Goal: Task Accomplishment & Management: Manage account settings

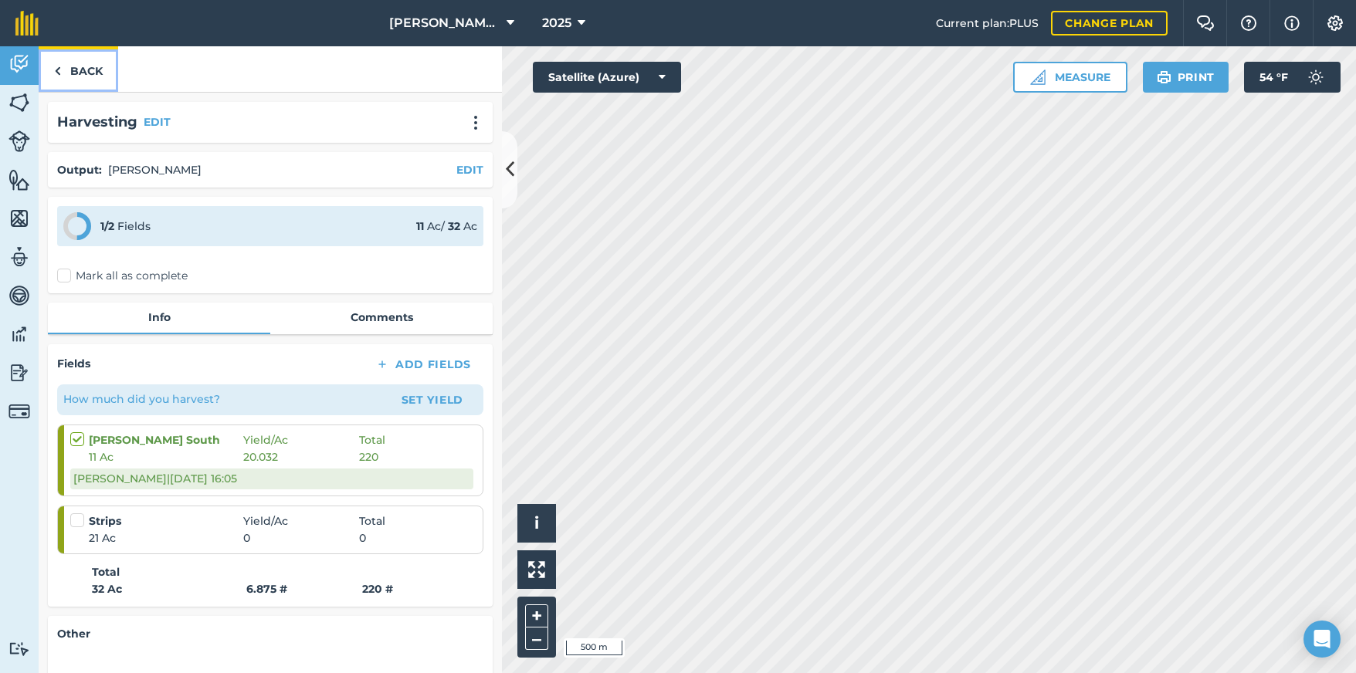
click at [76, 73] on link "Back" at bounding box center [79, 69] width 80 height 46
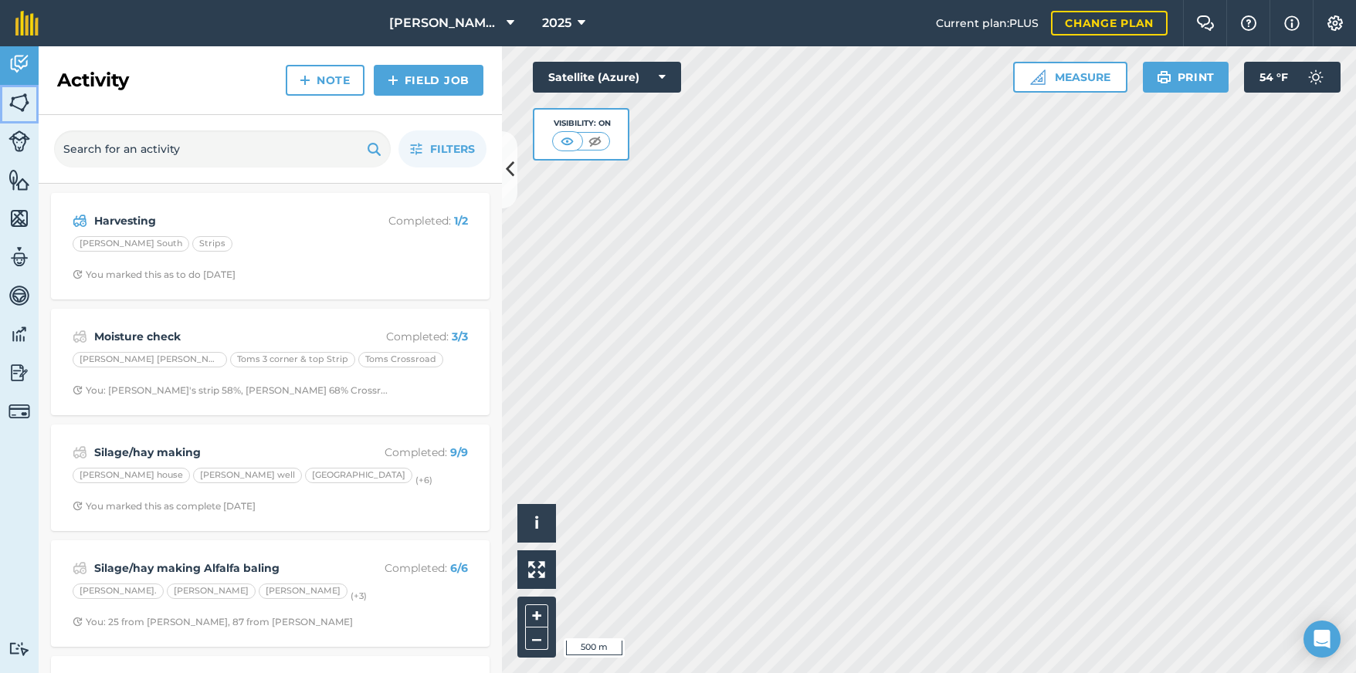
click at [6, 103] on link "Fields" at bounding box center [19, 104] width 39 height 39
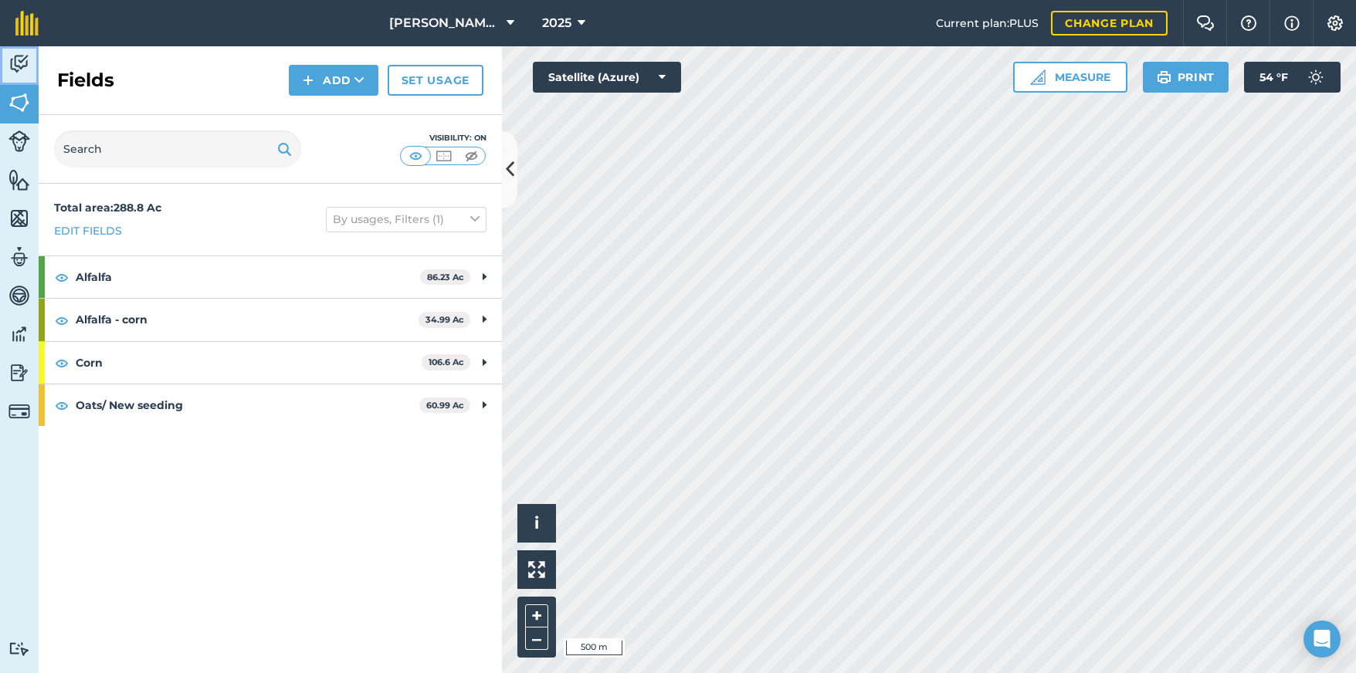
click at [19, 70] on img at bounding box center [19, 63] width 22 height 23
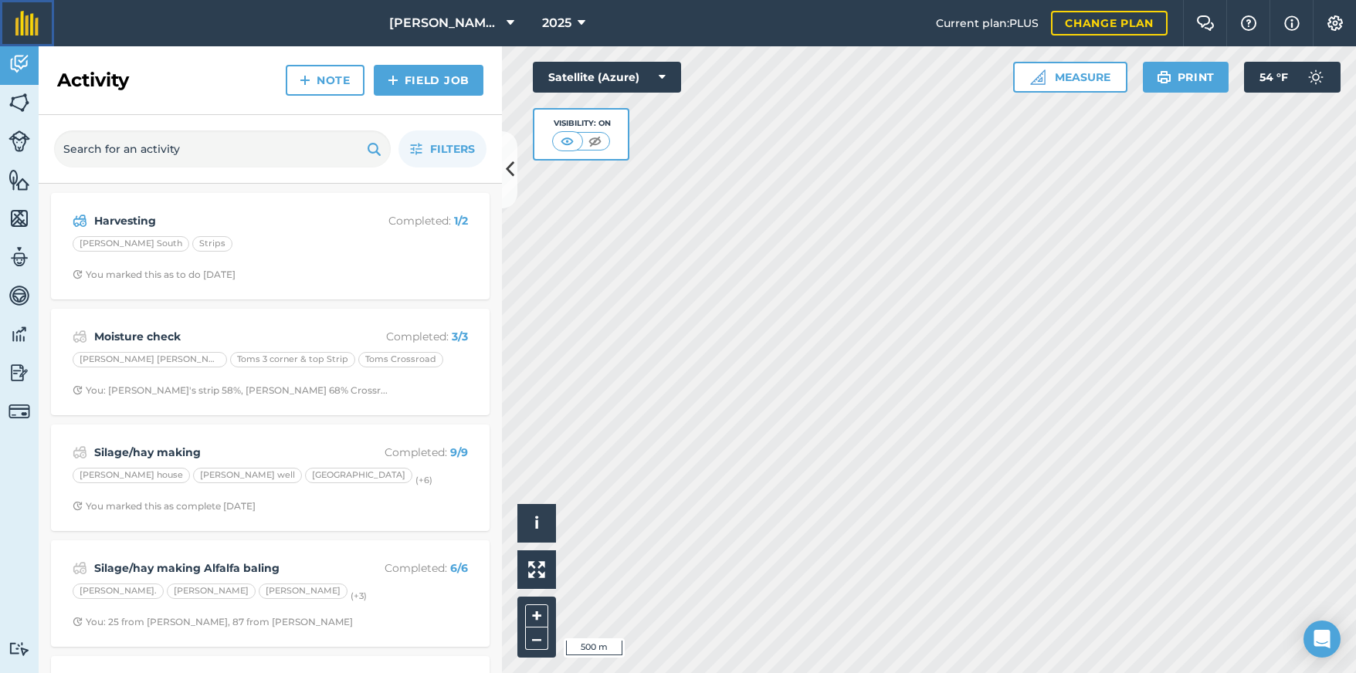
click at [32, 20] on img at bounding box center [26, 23] width 23 height 25
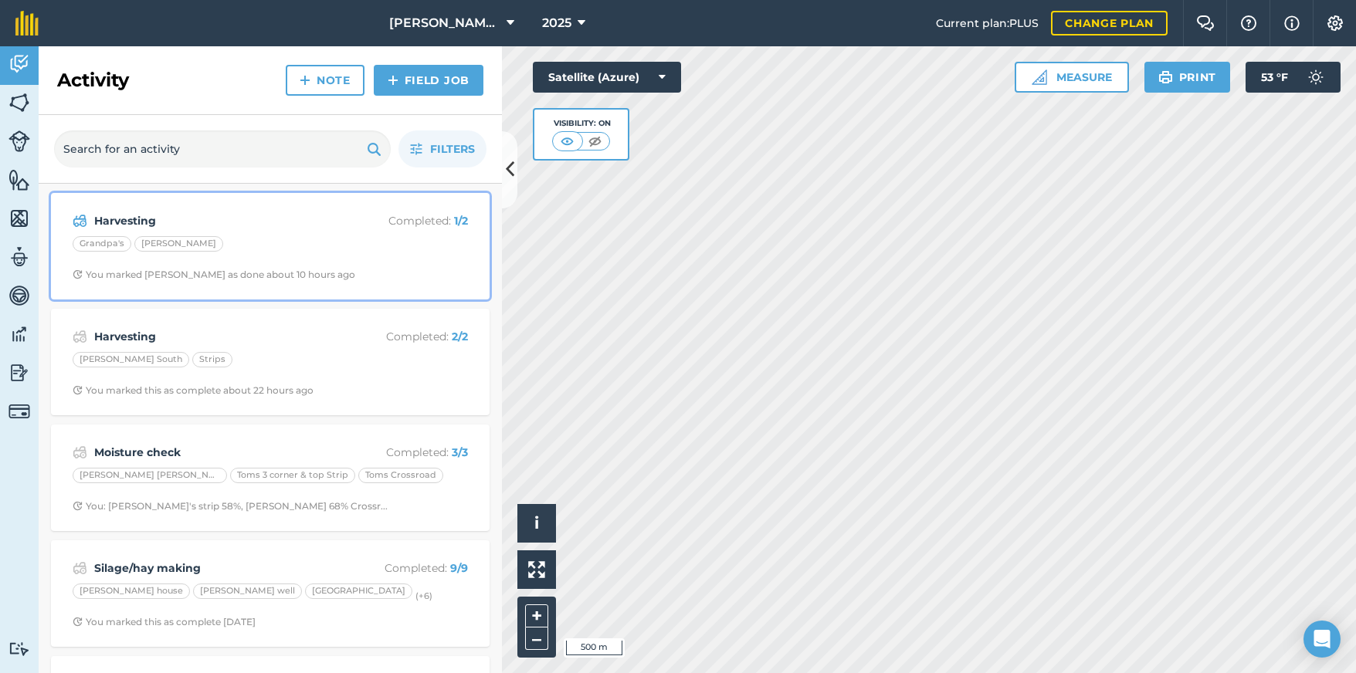
click at [267, 241] on div "Grandpa's Toms Barn" at bounding box center [270, 246] width 395 height 20
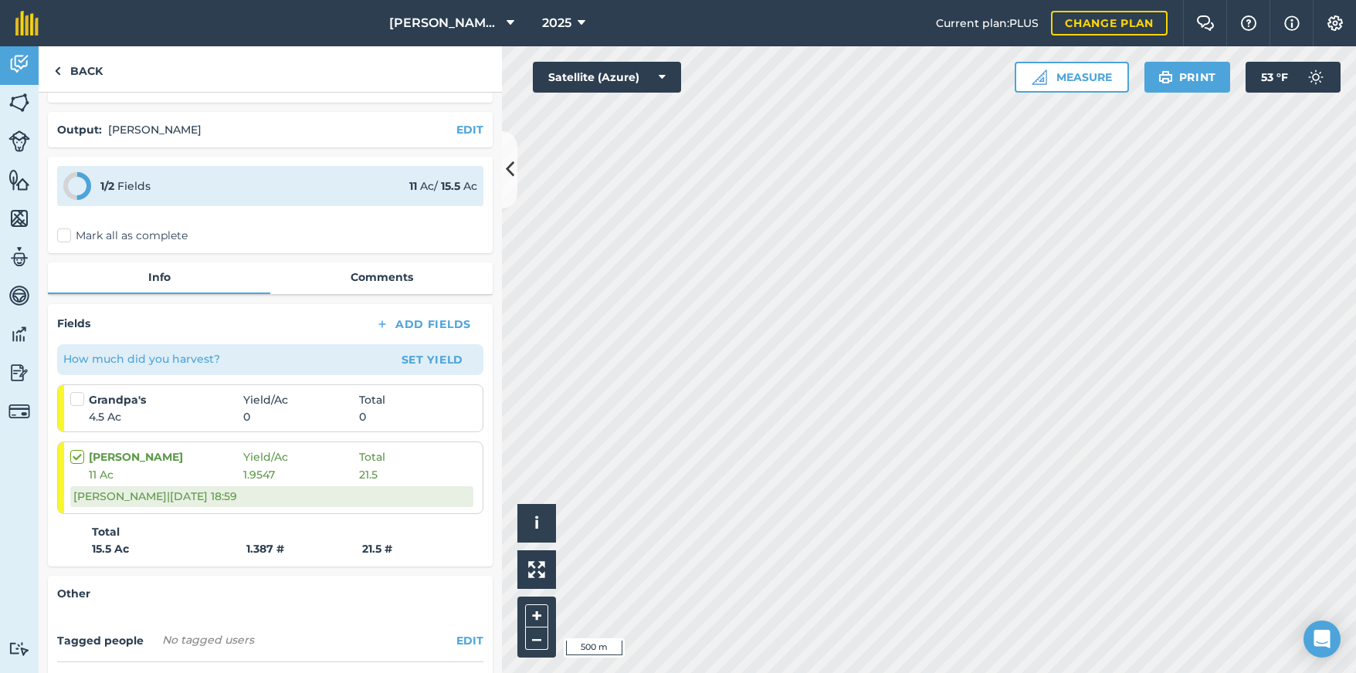
scroll to position [77, 0]
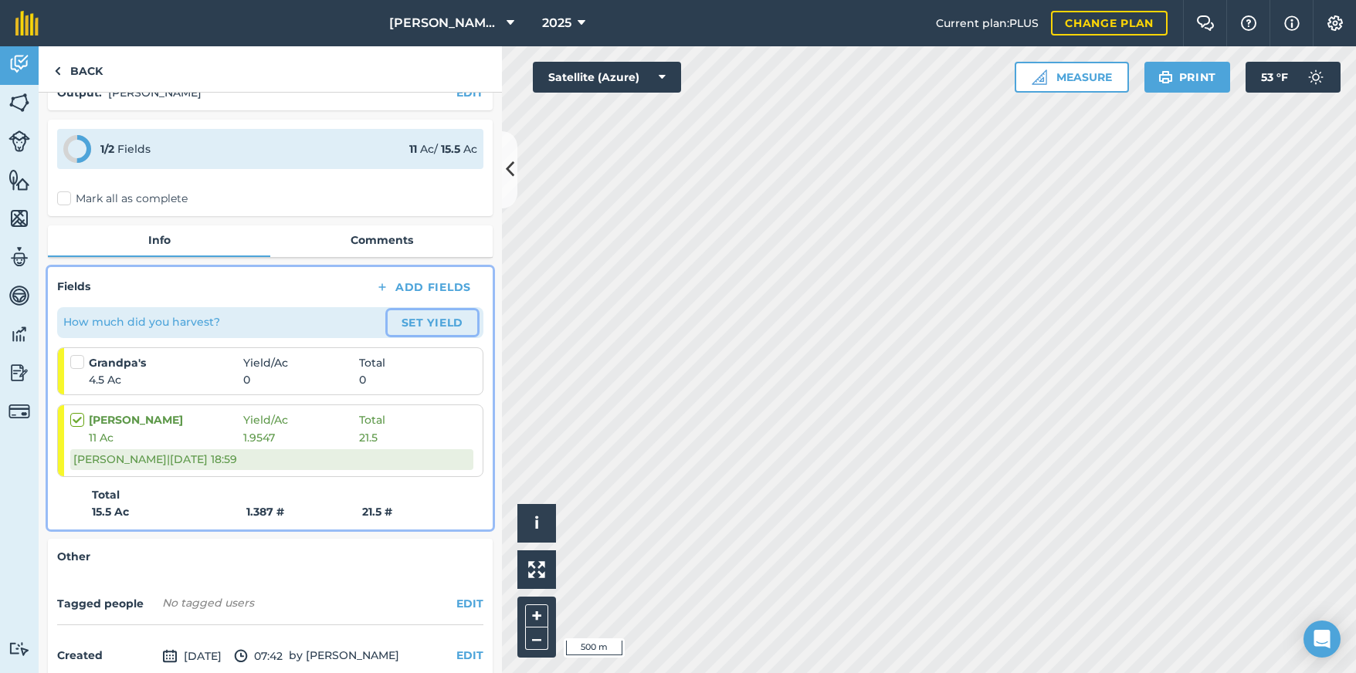
click at [406, 326] on button "Set Yield" at bounding box center [433, 322] width 90 height 25
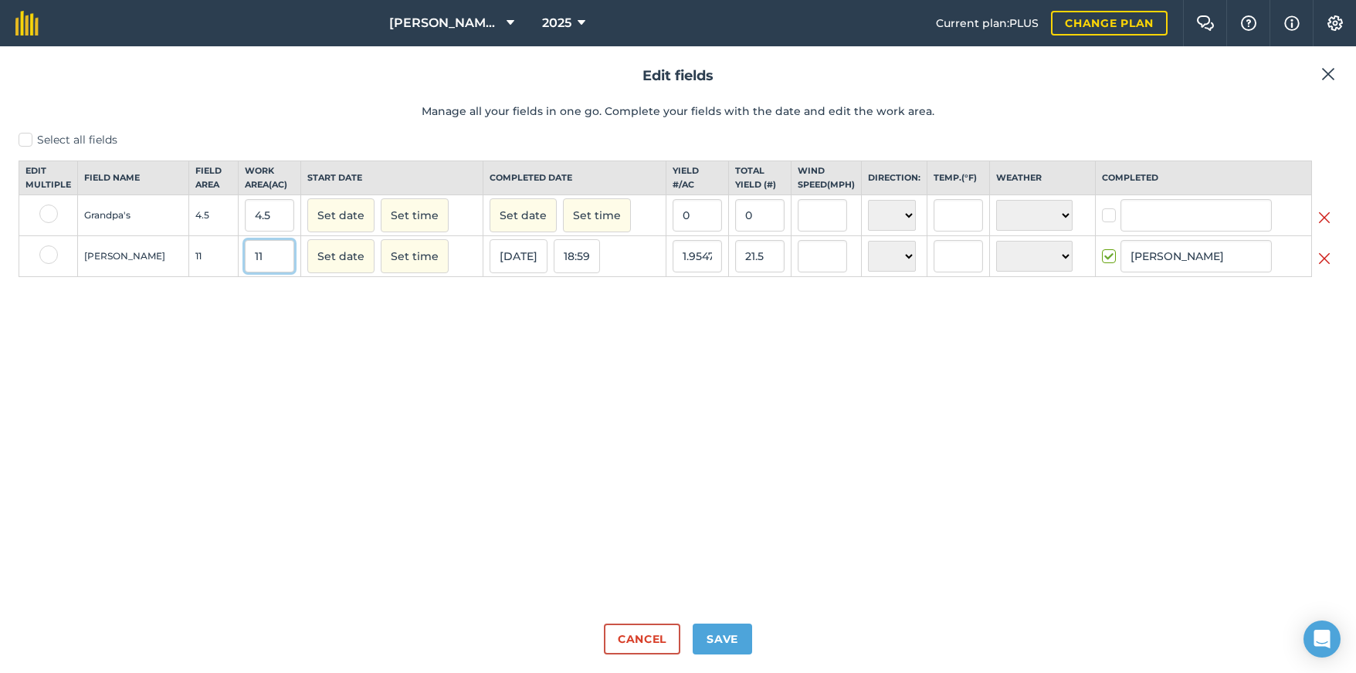
click at [250, 272] on input "11" at bounding box center [269, 256] width 49 height 32
type input "1"
type input "1.954714"
click at [627, 628] on button "Cancel" at bounding box center [642, 639] width 76 height 31
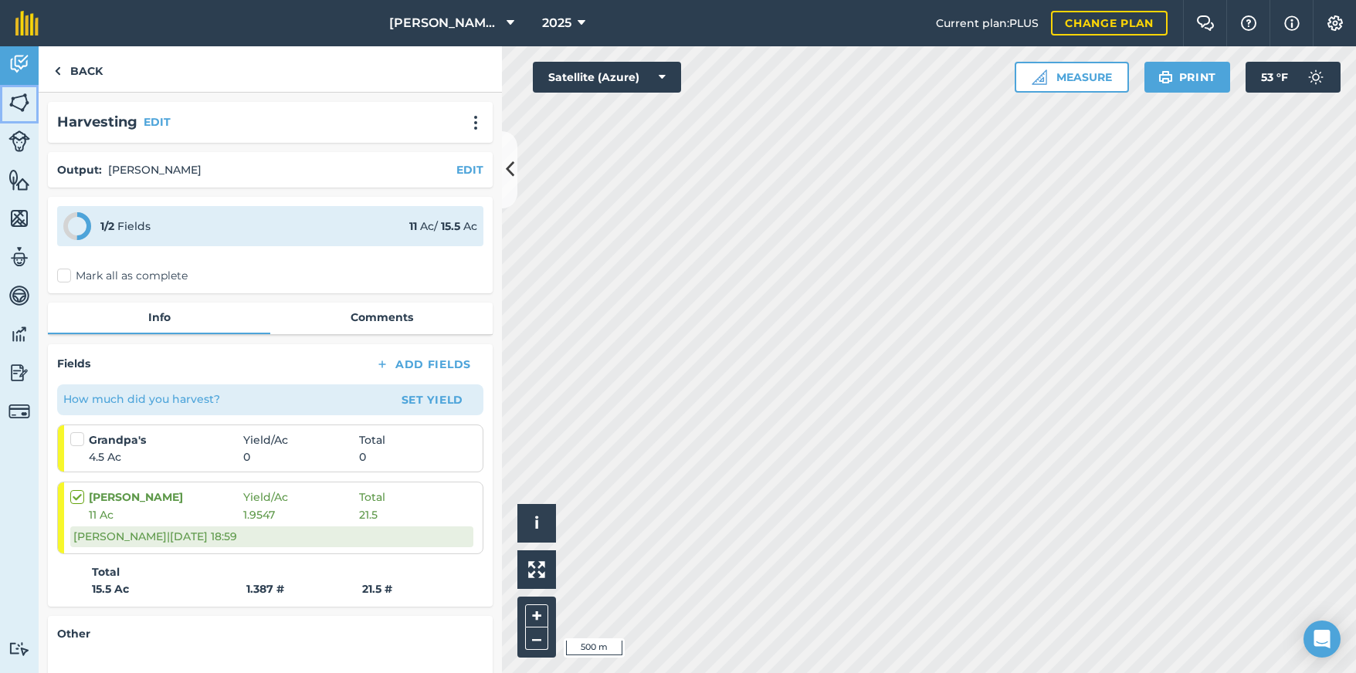
click at [21, 103] on img at bounding box center [19, 102] width 22 height 23
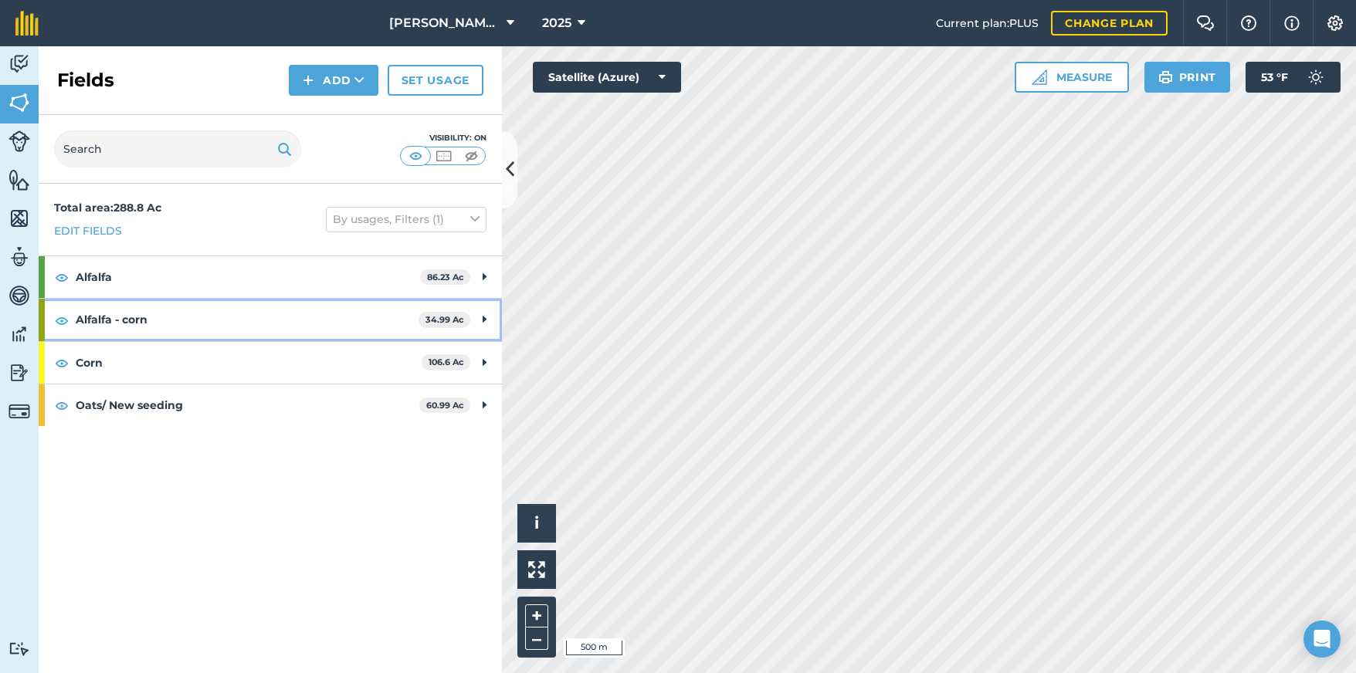
click at [485, 319] on icon at bounding box center [484, 319] width 4 height 17
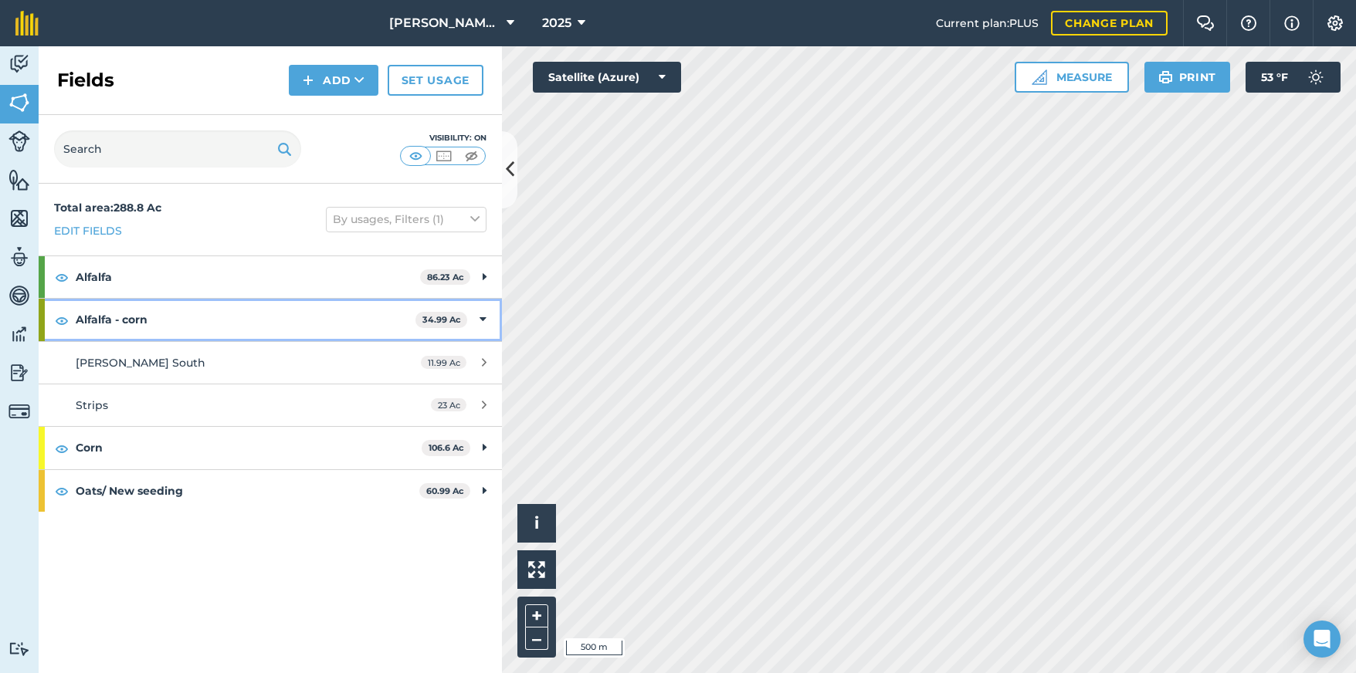
click at [485, 319] on icon at bounding box center [482, 319] width 7 height 17
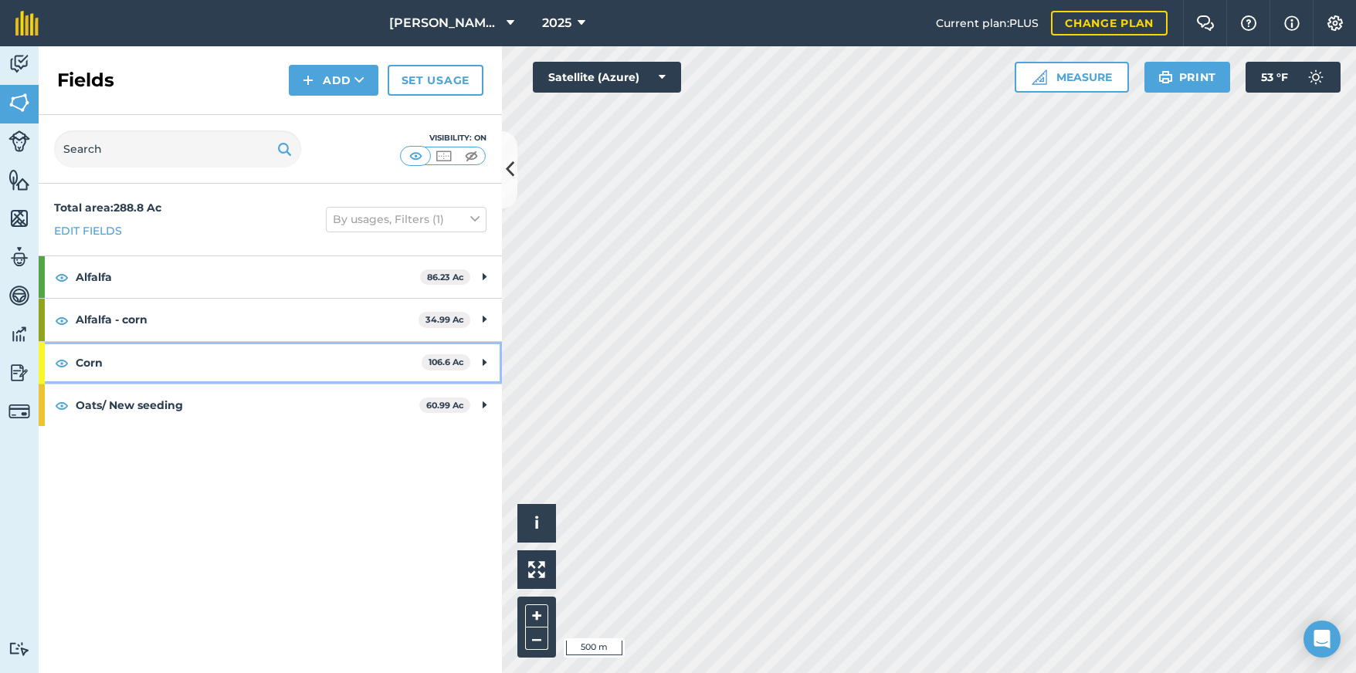
click at [485, 364] on icon at bounding box center [484, 362] width 4 height 17
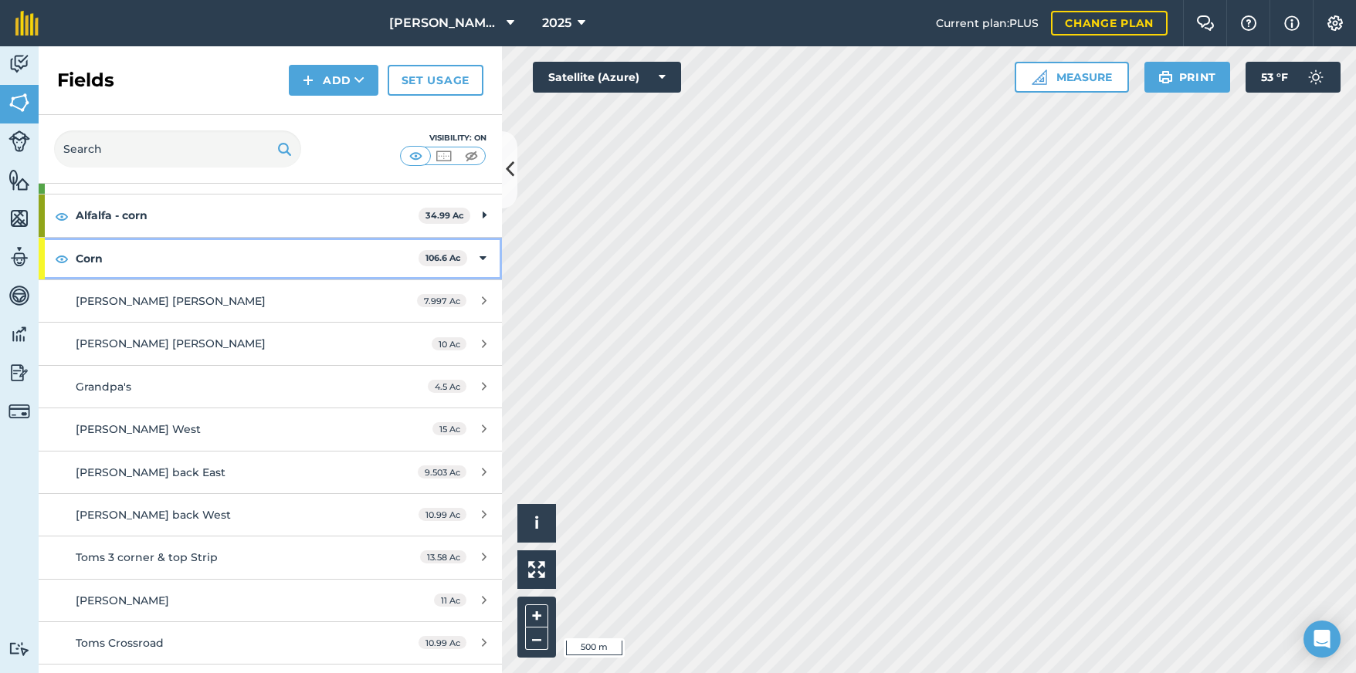
scroll to position [77, 0]
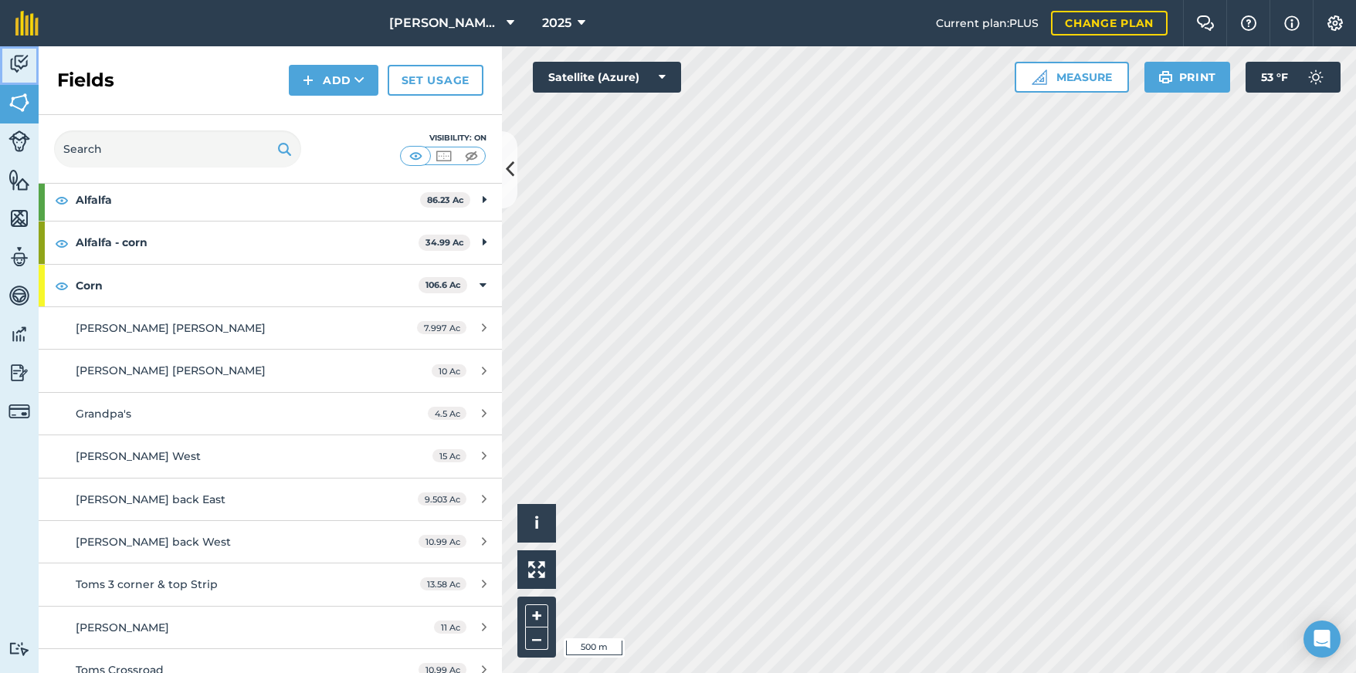
click at [17, 65] on img at bounding box center [19, 63] width 22 height 23
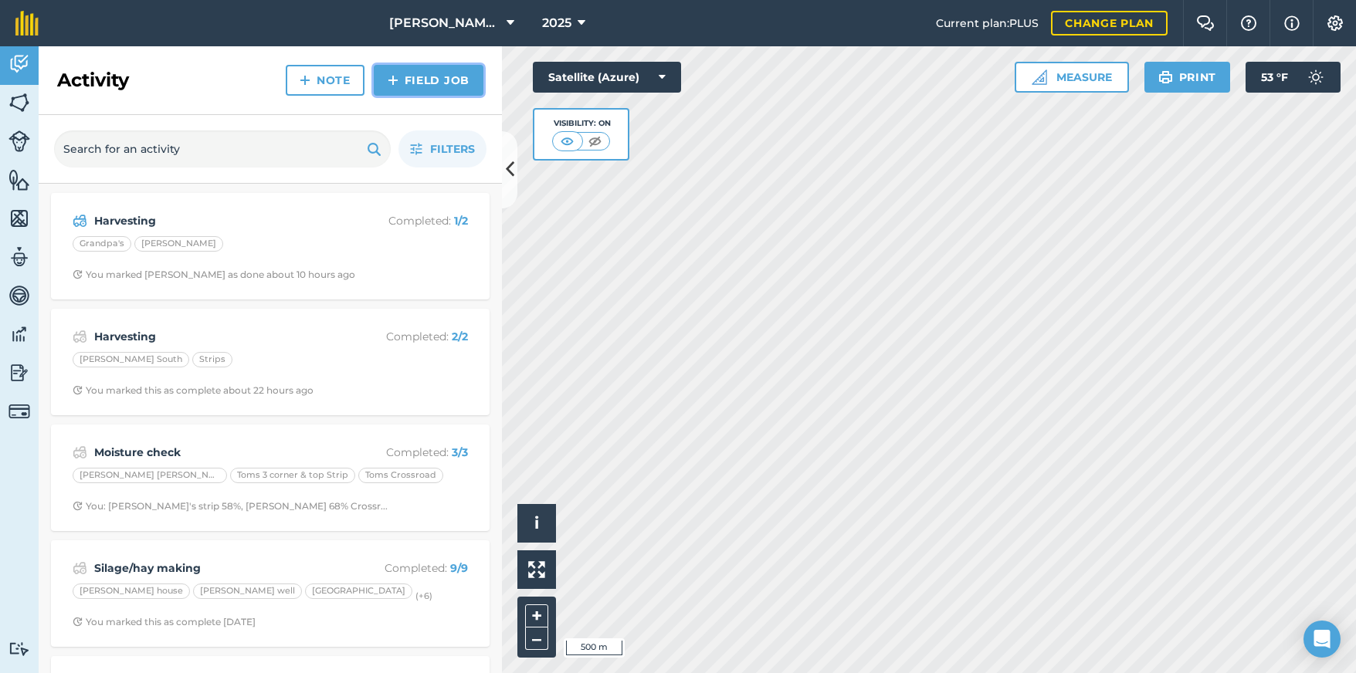
click at [411, 85] on link "Field Job" at bounding box center [429, 80] width 110 height 31
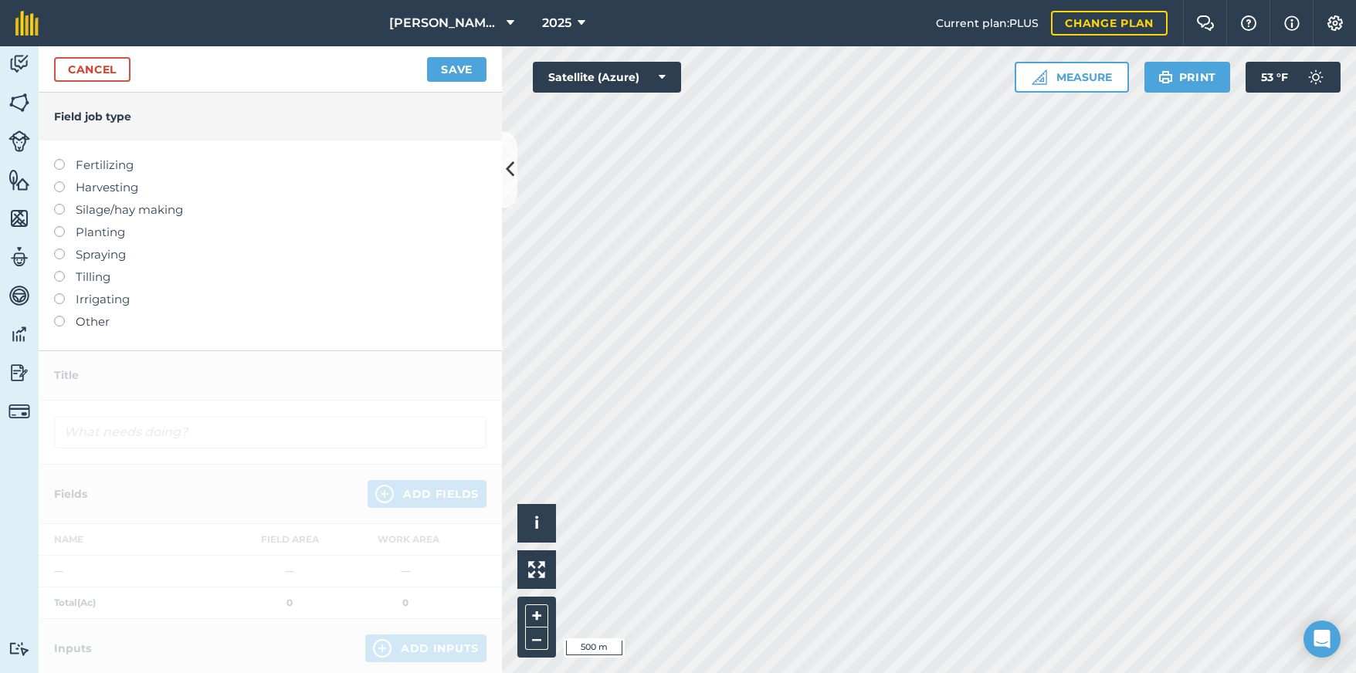
click at [56, 181] on label at bounding box center [65, 181] width 22 height 0
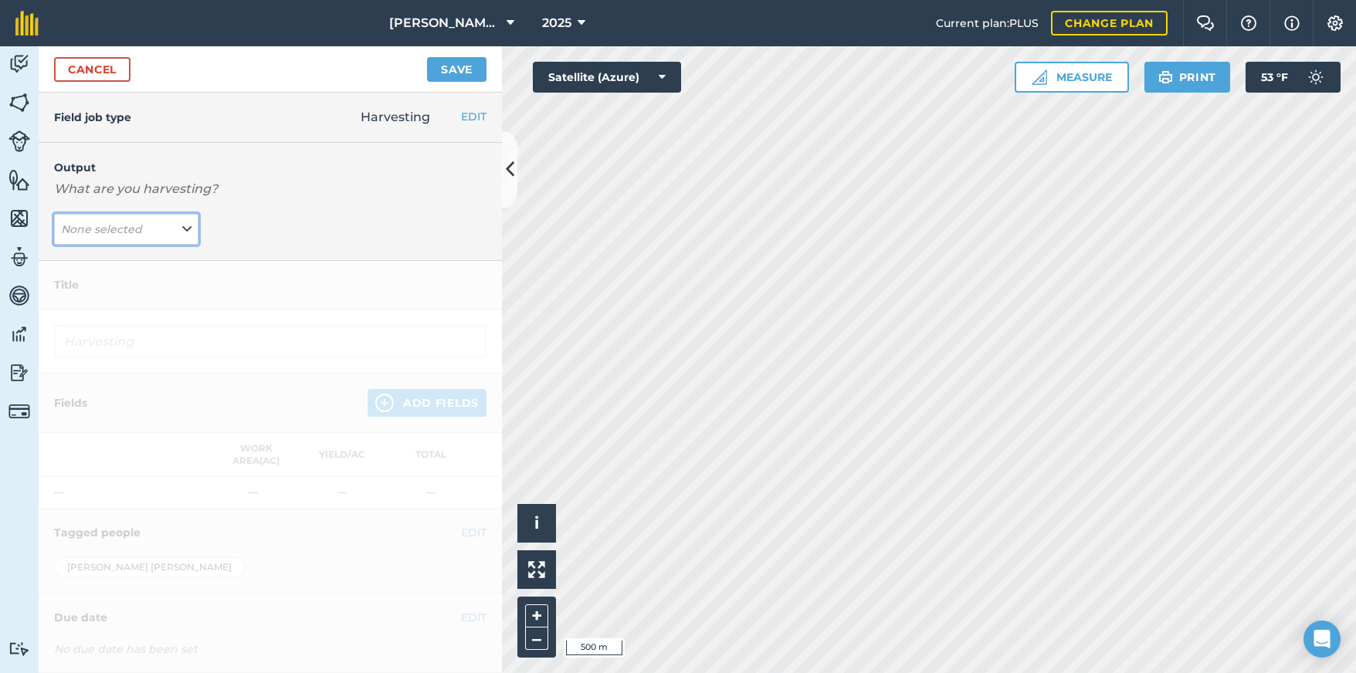
click at [156, 225] on button "None selected" at bounding box center [126, 229] width 144 height 31
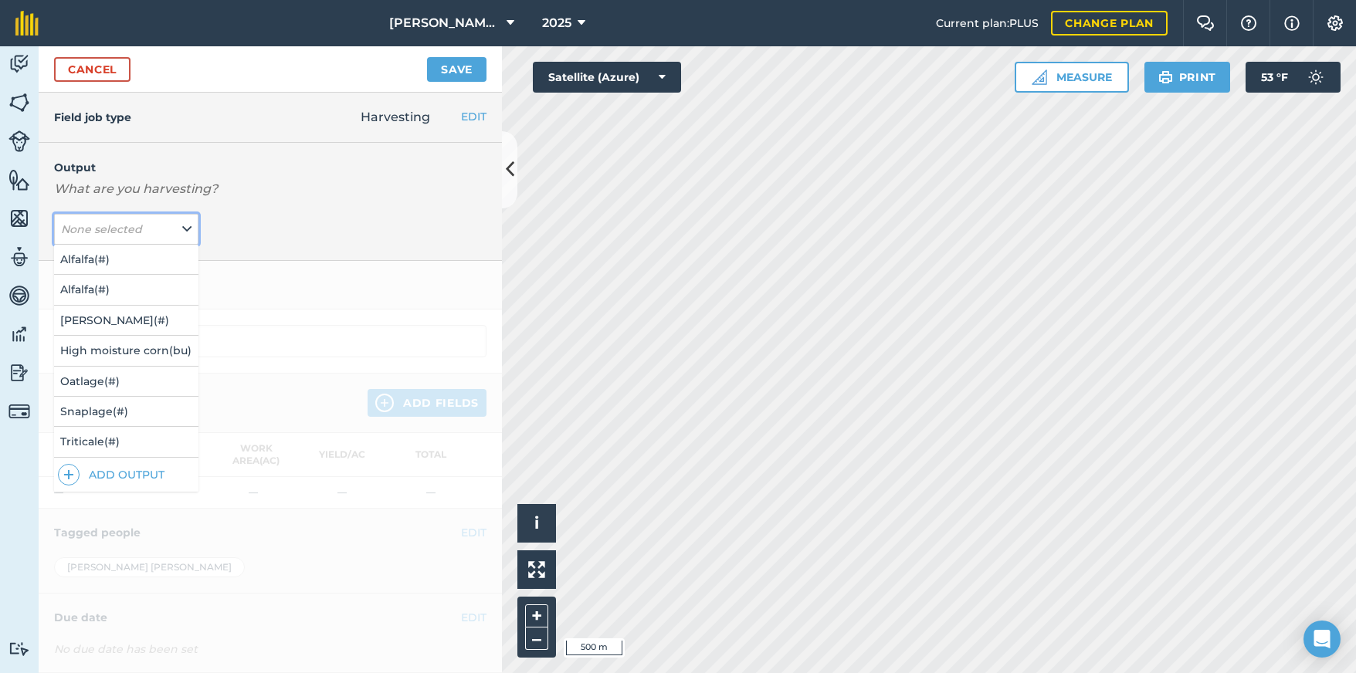
scroll to position [12, 0]
click at [129, 308] on button "[PERSON_NAME] ( # )" at bounding box center [126, 320] width 144 height 29
type input "Harvesting Corn Silage"
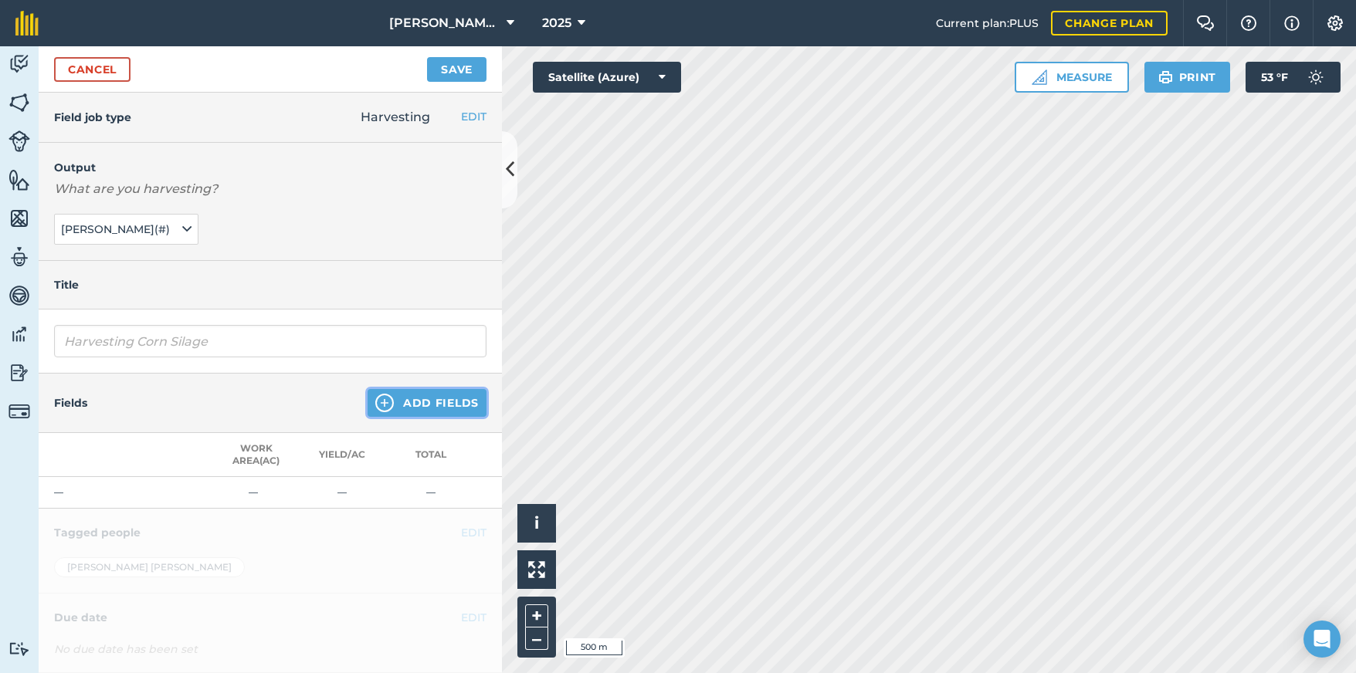
click at [381, 404] on img at bounding box center [384, 403] width 19 height 19
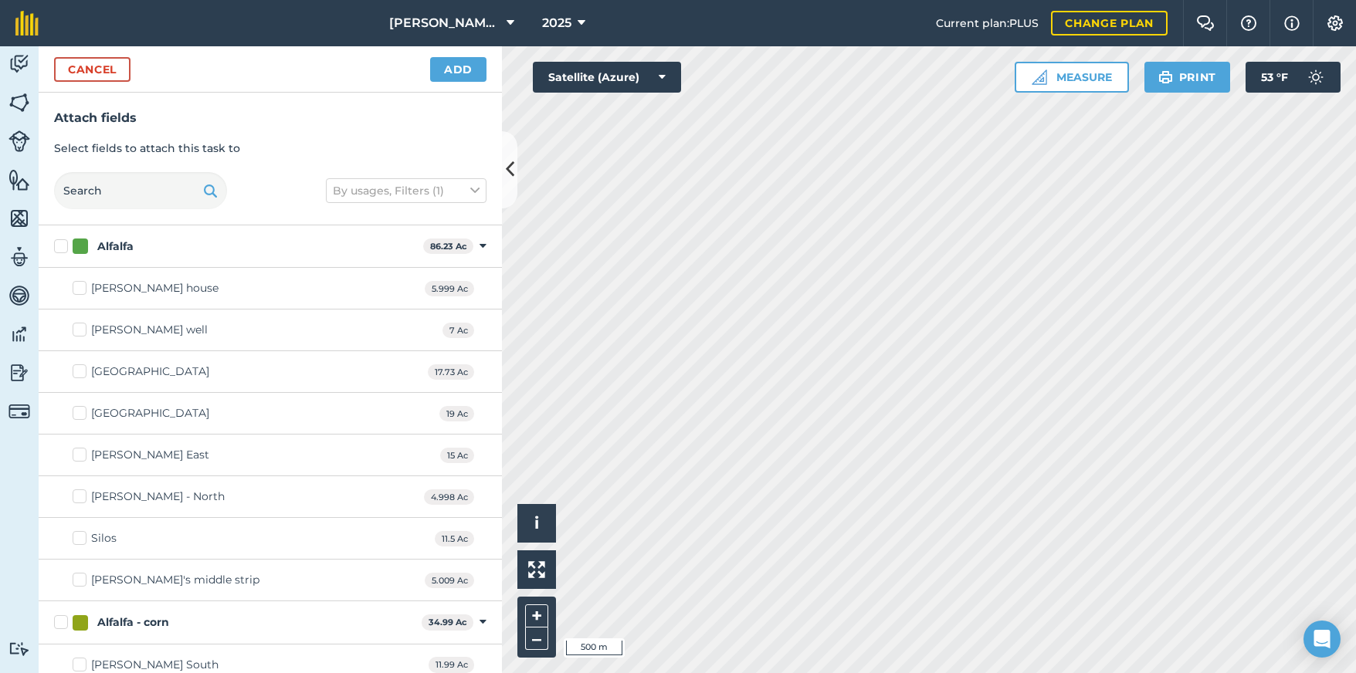
click at [467, 245] on div "Alfalfa 86.23 Ac Toggle showing Alfalfa fields" at bounding box center [270, 246] width 463 height 42
click at [479, 245] on icon at bounding box center [482, 246] width 7 height 14
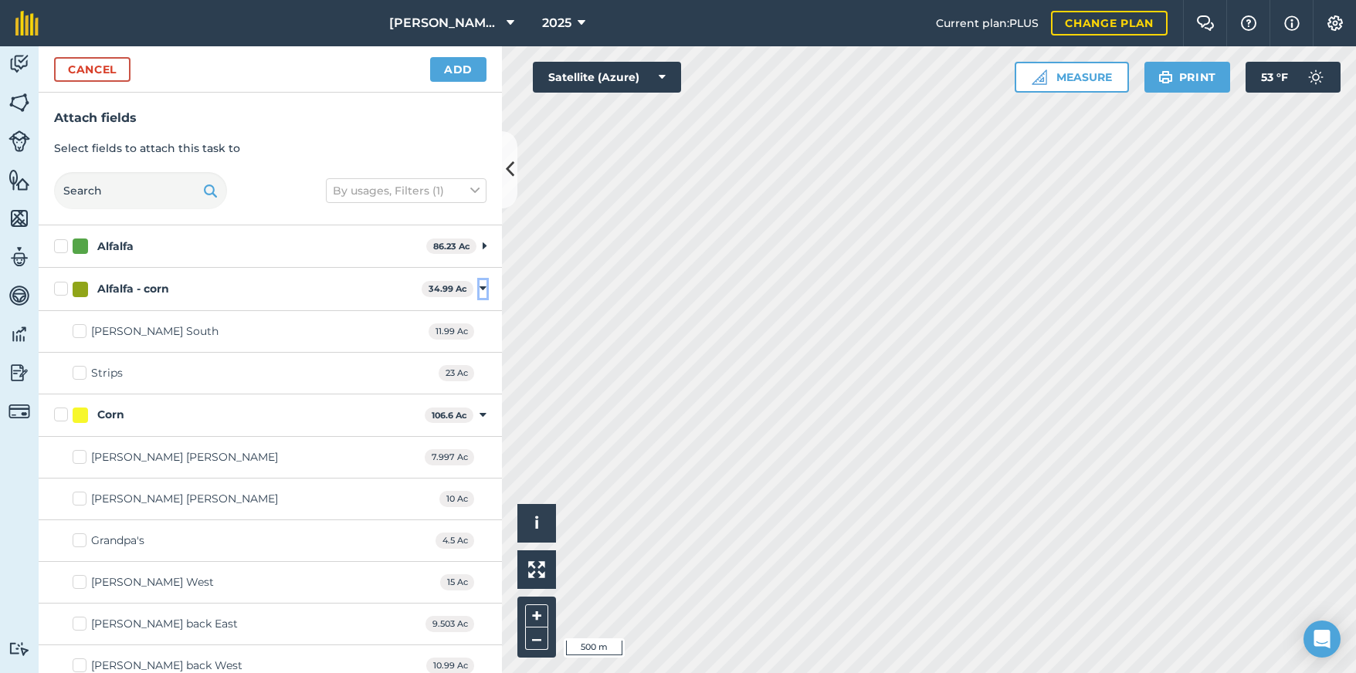
click at [479, 289] on icon at bounding box center [482, 289] width 7 height 14
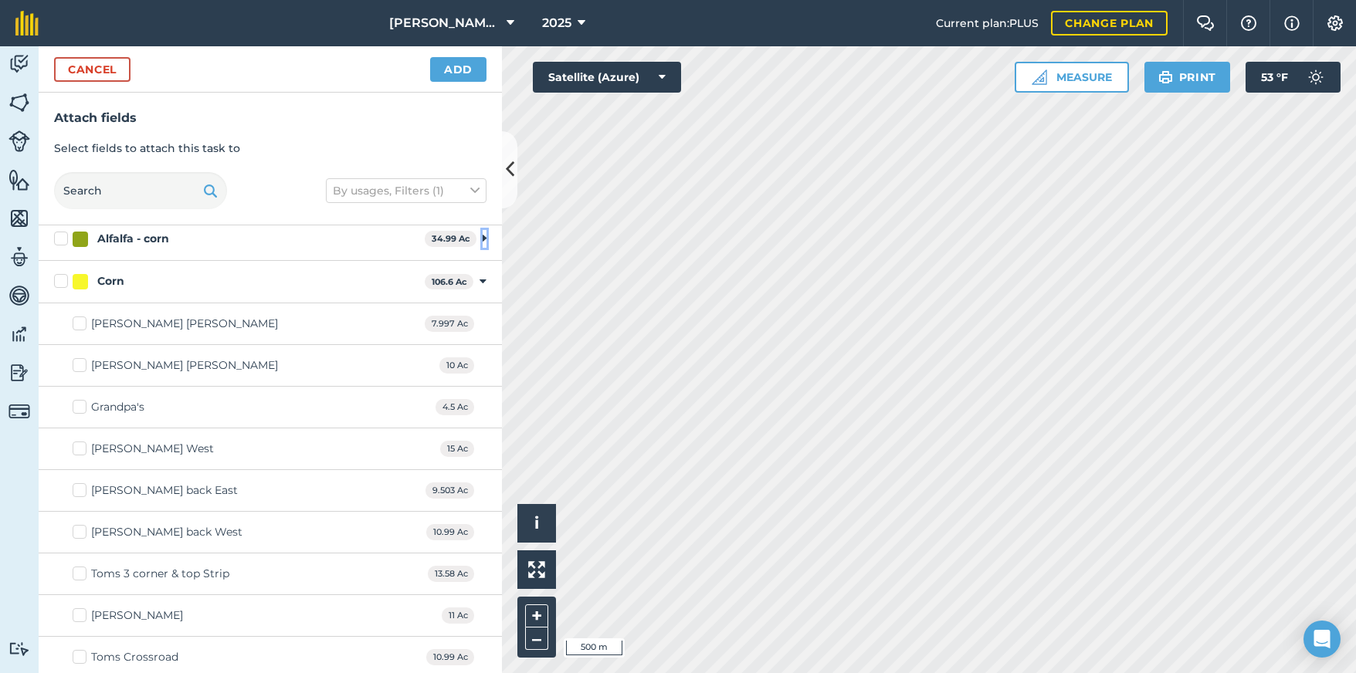
scroll to position [77, 0]
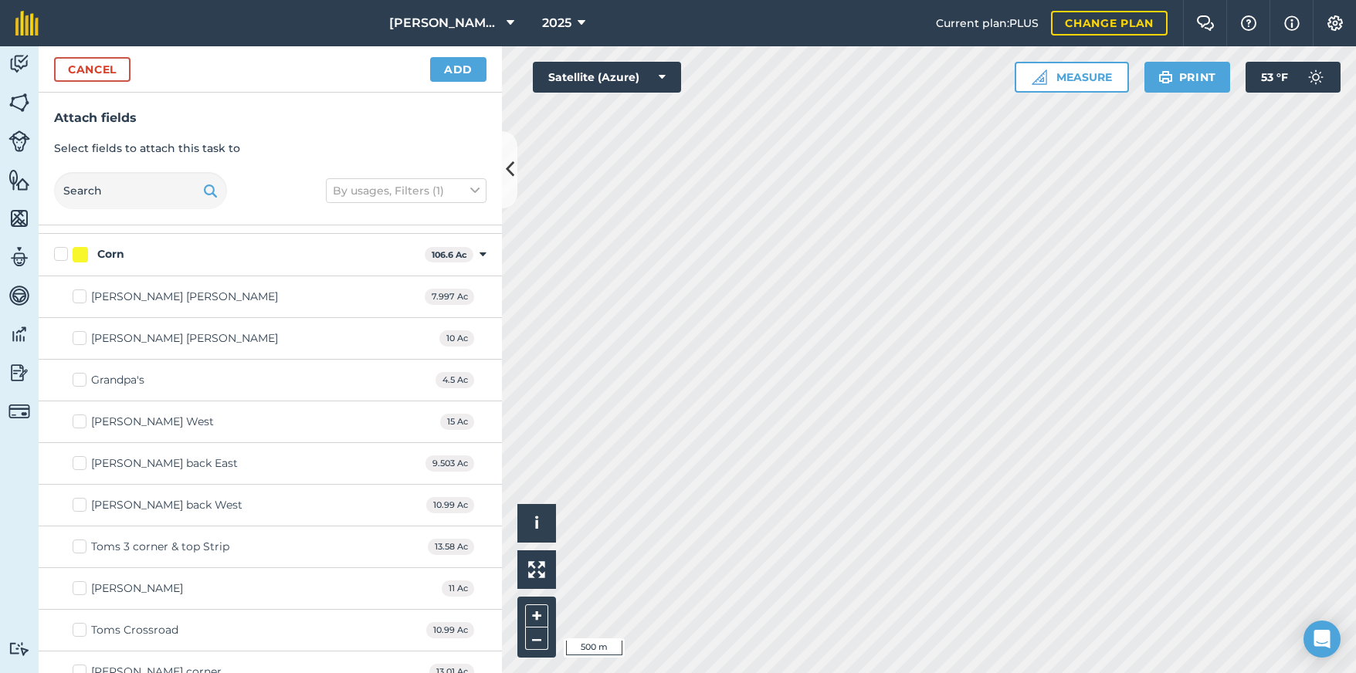
click at [76, 295] on label "[PERSON_NAME] [PERSON_NAME]" at bounding box center [175, 297] width 205 height 16
click at [76, 295] on input "[PERSON_NAME] [PERSON_NAME]" at bounding box center [78, 294] width 10 height 10
checkbox input "true"
click at [80, 340] on label "[PERSON_NAME] [PERSON_NAME]" at bounding box center [175, 338] width 205 height 16
click at [80, 340] on input "[PERSON_NAME] [PERSON_NAME]" at bounding box center [78, 335] width 10 height 10
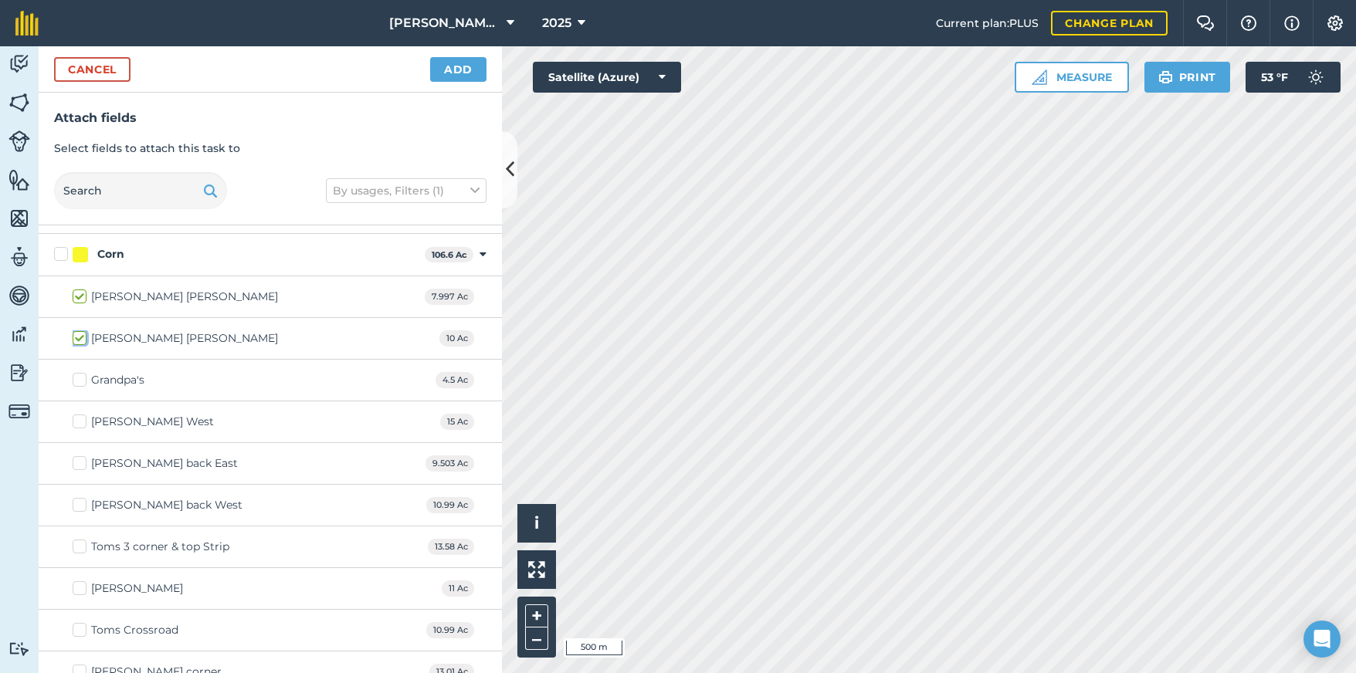
checkbox input "true"
click at [82, 422] on label "[PERSON_NAME] West" at bounding box center [143, 422] width 141 height 16
click at [82, 422] on input "[PERSON_NAME] West" at bounding box center [78, 419] width 10 height 10
checkbox input "true"
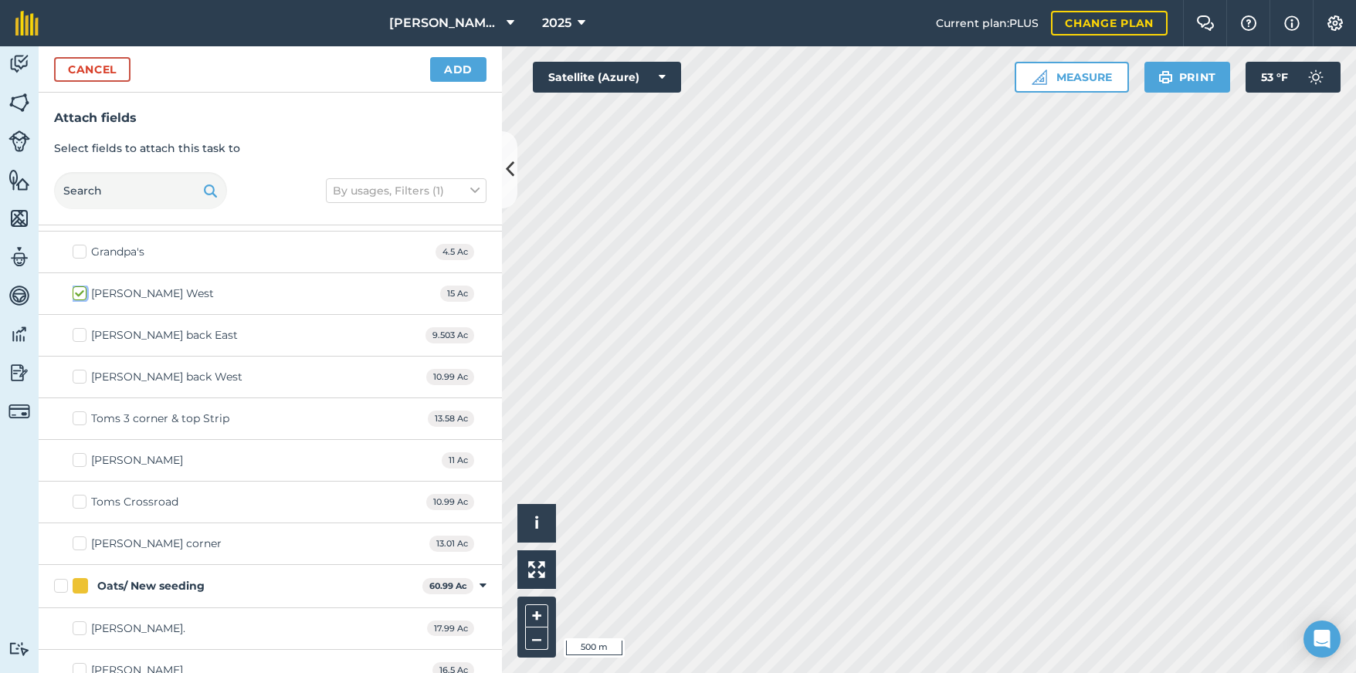
scroll to position [232, 0]
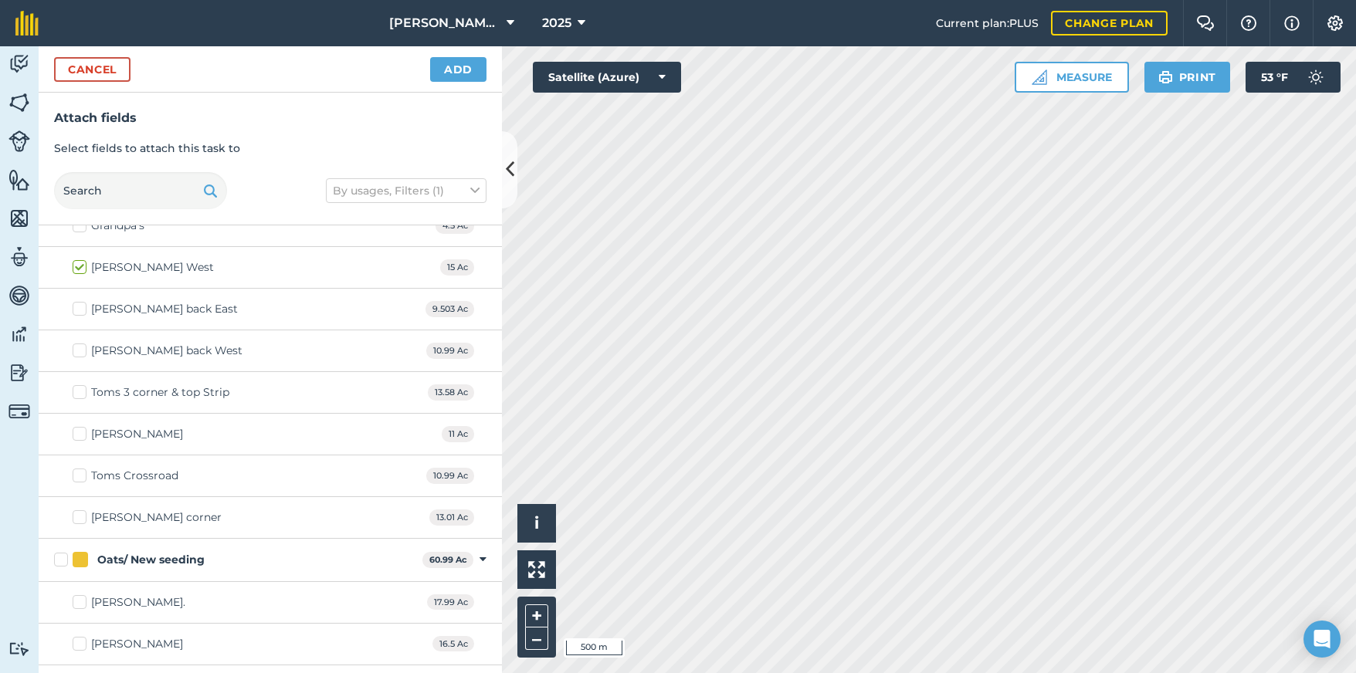
click at [82, 476] on label "Toms Crossroad" at bounding box center [126, 476] width 106 height 16
click at [82, 476] on input "Toms Crossroad" at bounding box center [78, 473] width 10 height 10
checkbox input "true"
click at [80, 520] on label "[PERSON_NAME] corner" at bounding box center [147, 517] width 149 height 16
click at [80, 520] on input "[PERSON_NAME] corner" at bounding box center [78, 514] width 10 height 10
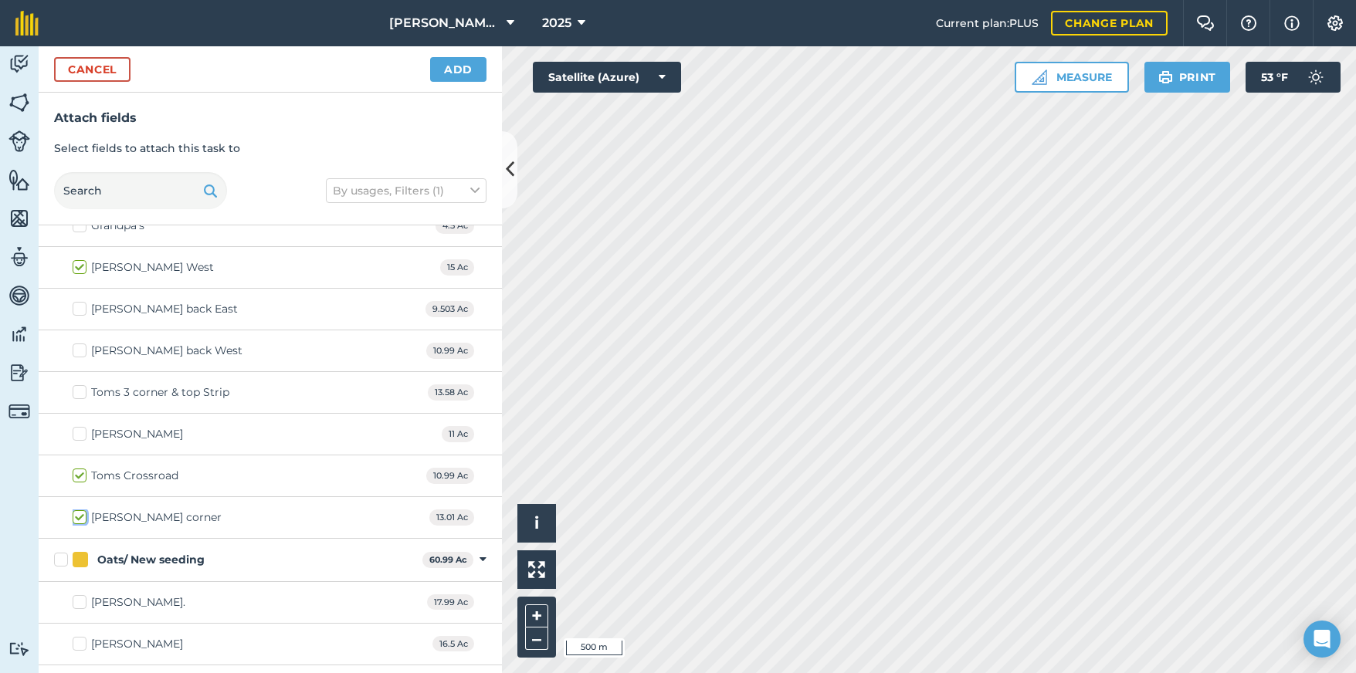
checkbox input "true"
click at [451, 70] on button "Add" at bounding box center [458, 69] width 56 height 25
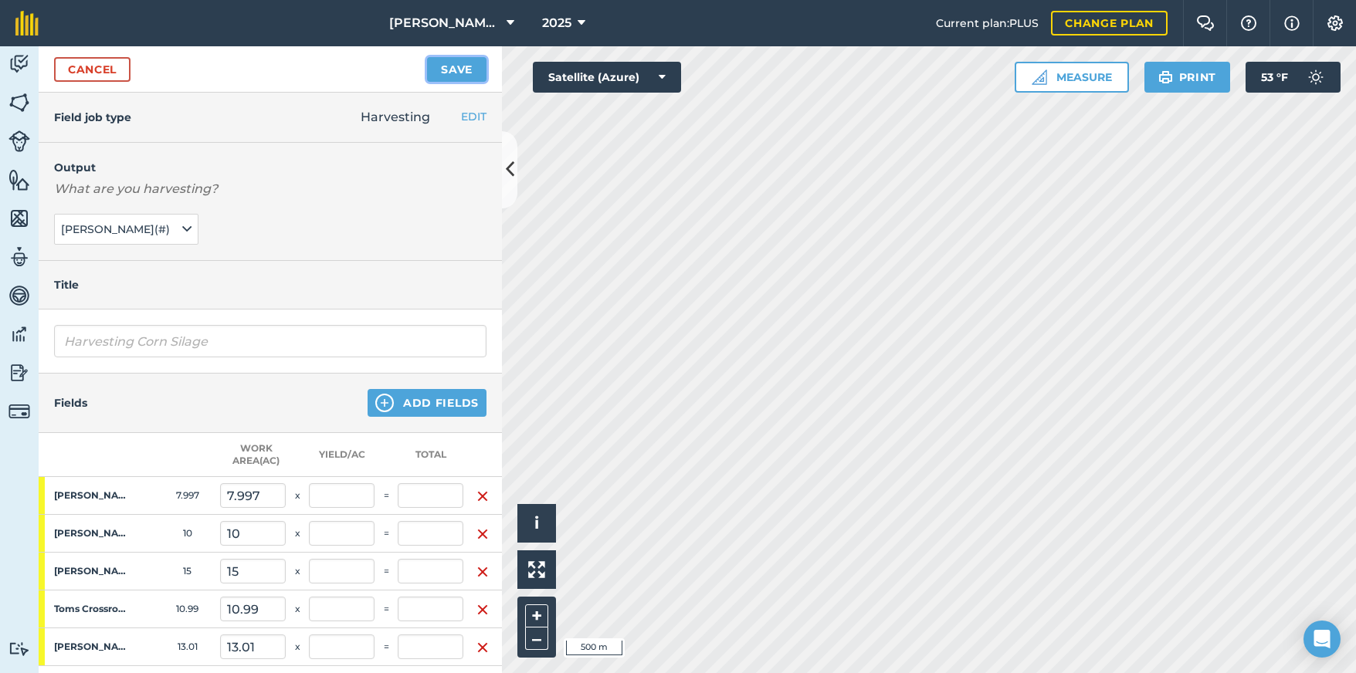
click at [460, 59] on button "Save" at bounding box center [456, 69] width 59 height 25
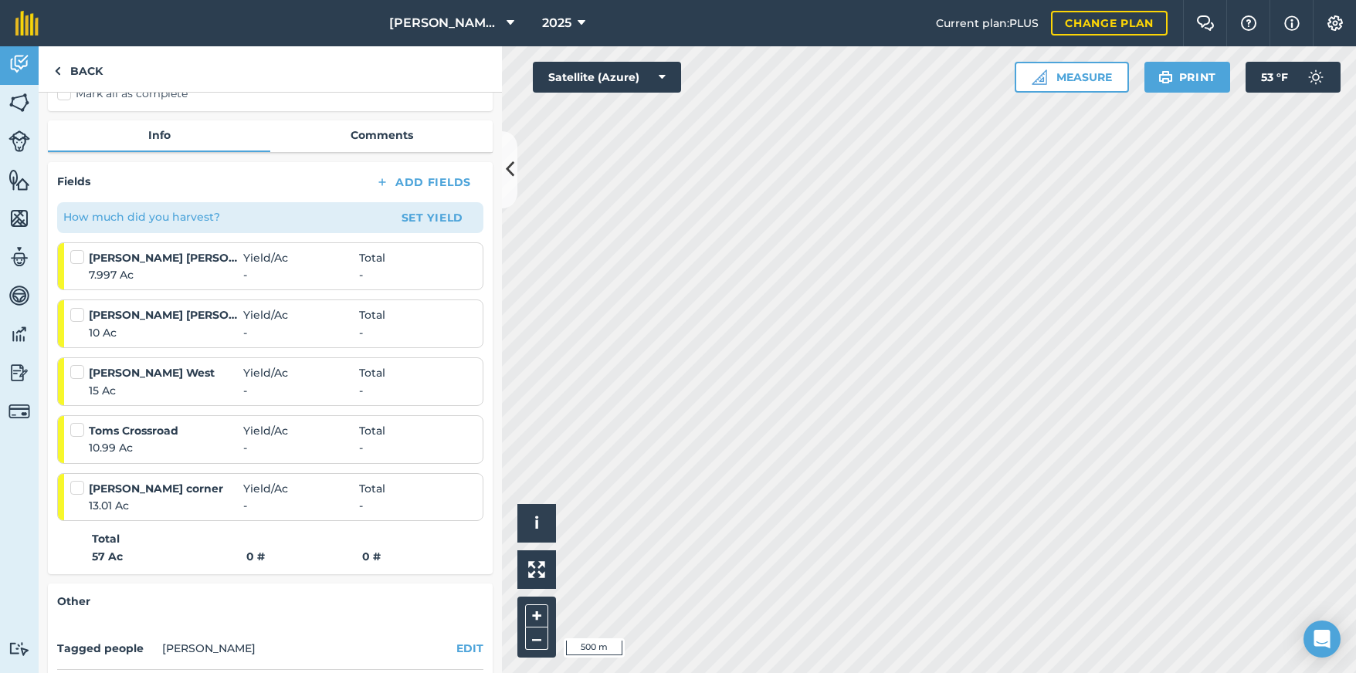
scroll to position [200, 0]
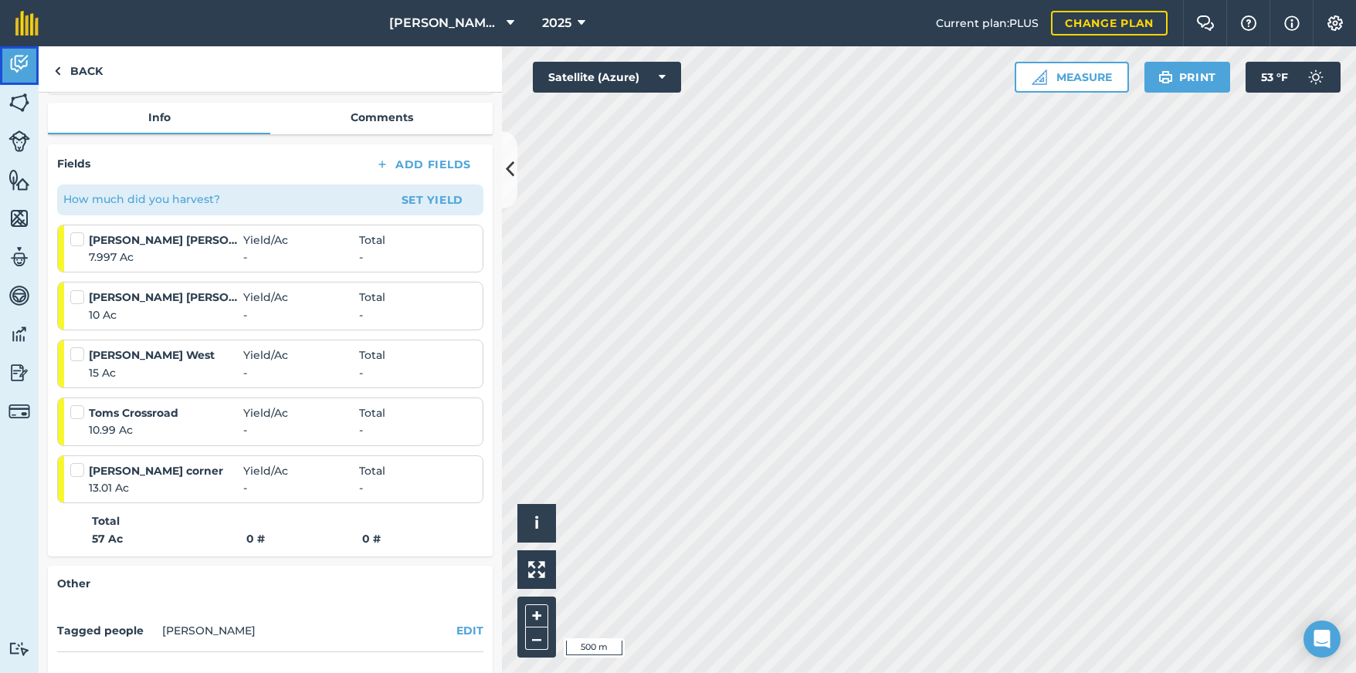
click at [16, 68] on img at bounding box center [19, 63] width 22 height 23
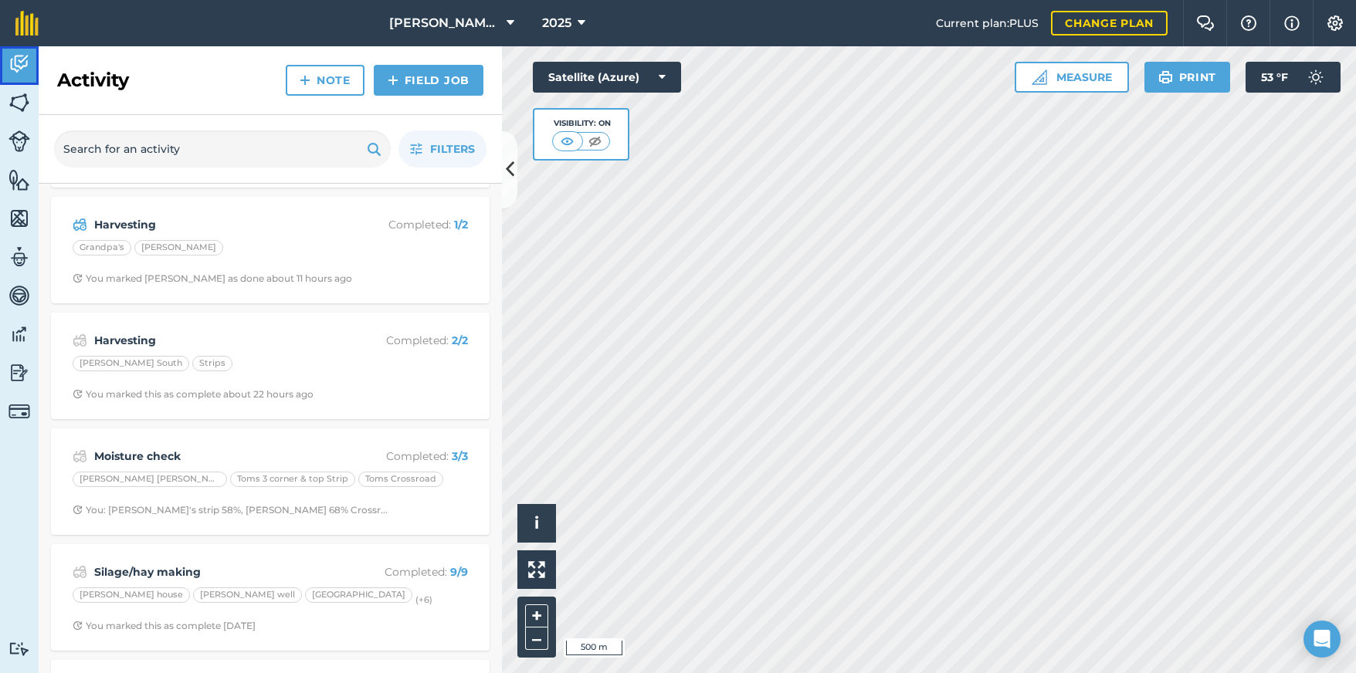
scroll to position [77, 0]
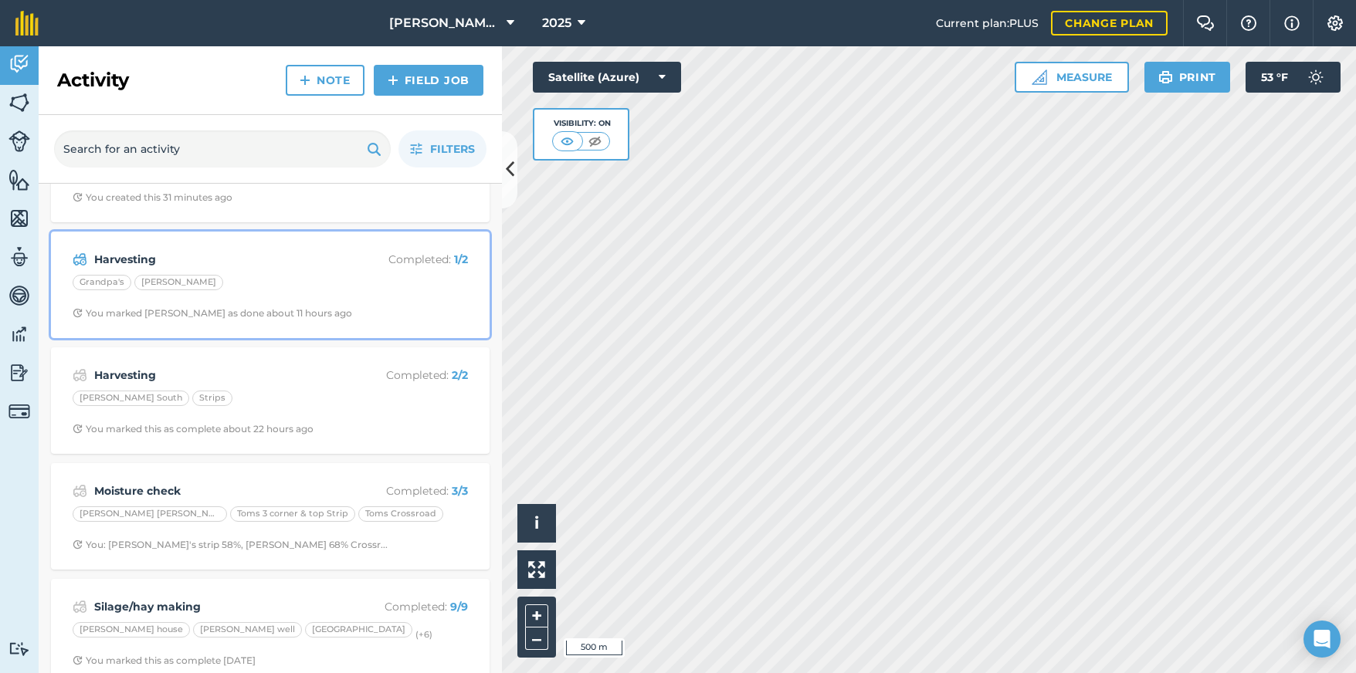
click at [375, 279] on div "Grandpa's Toms Barn" at bounding box center [270, 285] width 395 height 20
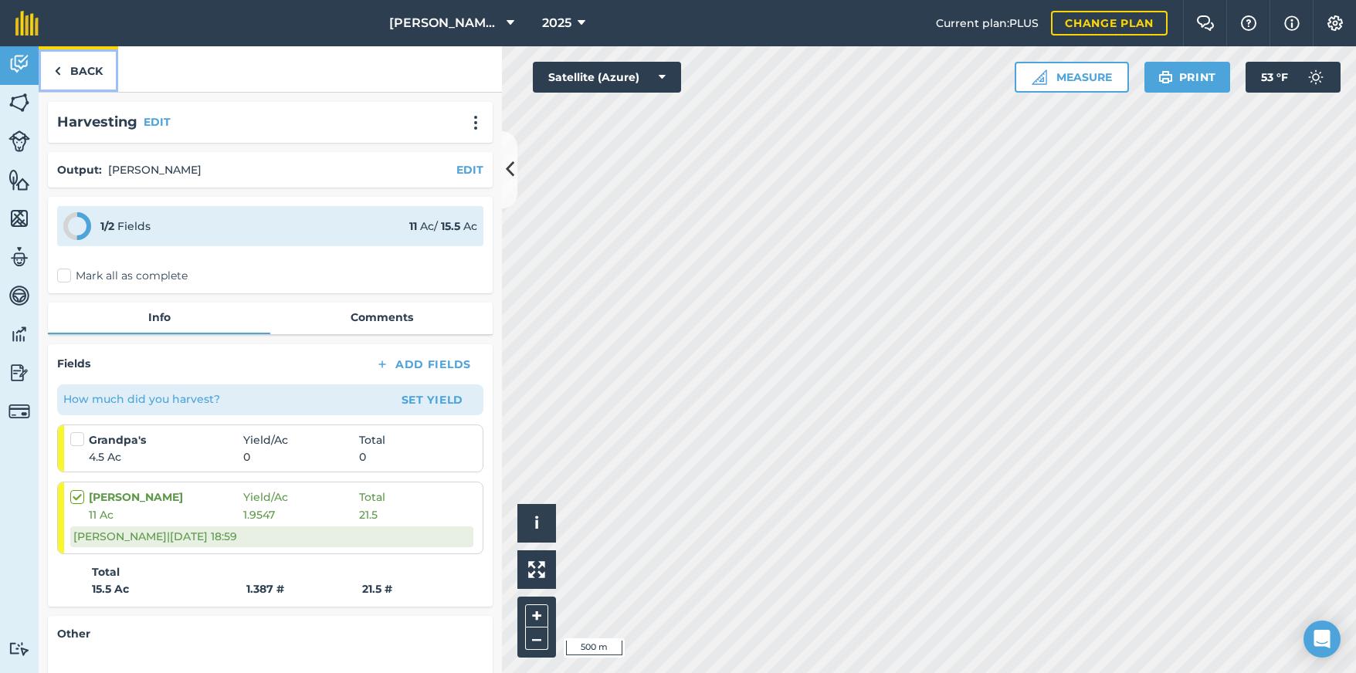
click at [58, 66] on img at bounding box center [57, 71] width 7 height 19
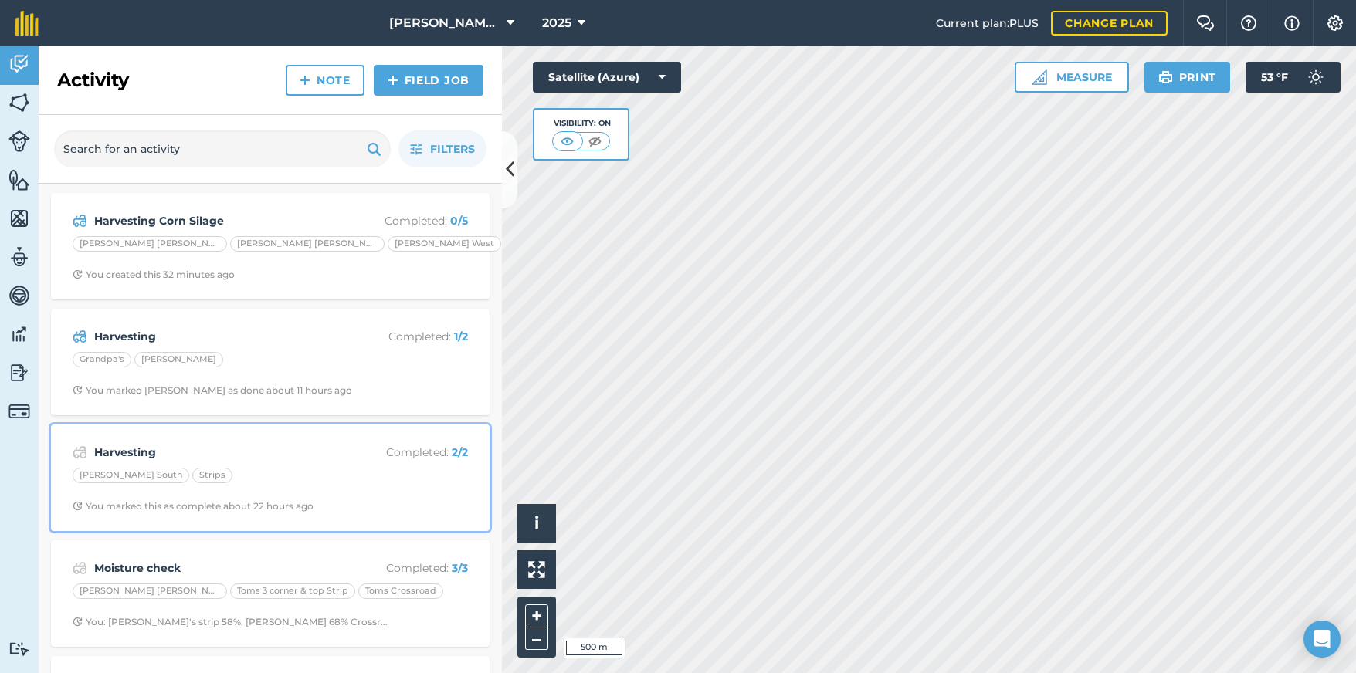
click at [316, 469] on div "[PERSON_NAME] South Strips" at bounding box center [270, 478] width 395 height 20
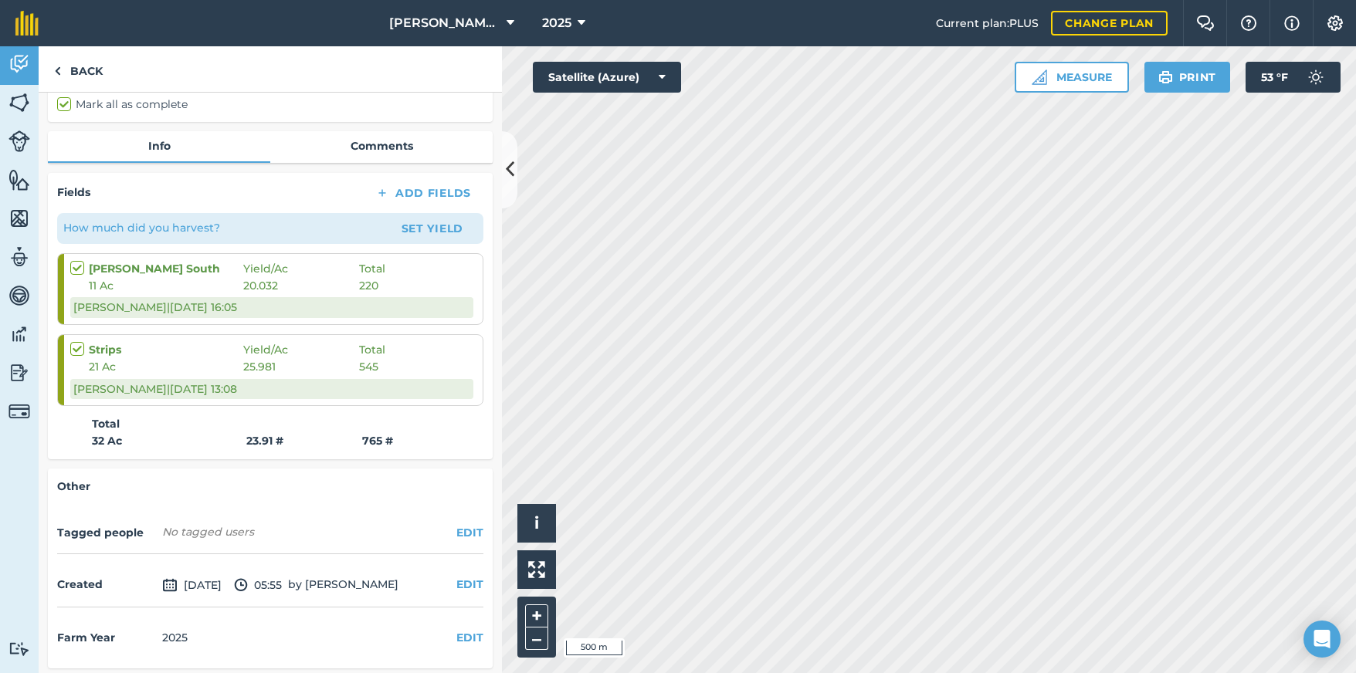
scroll to position [176, 0]
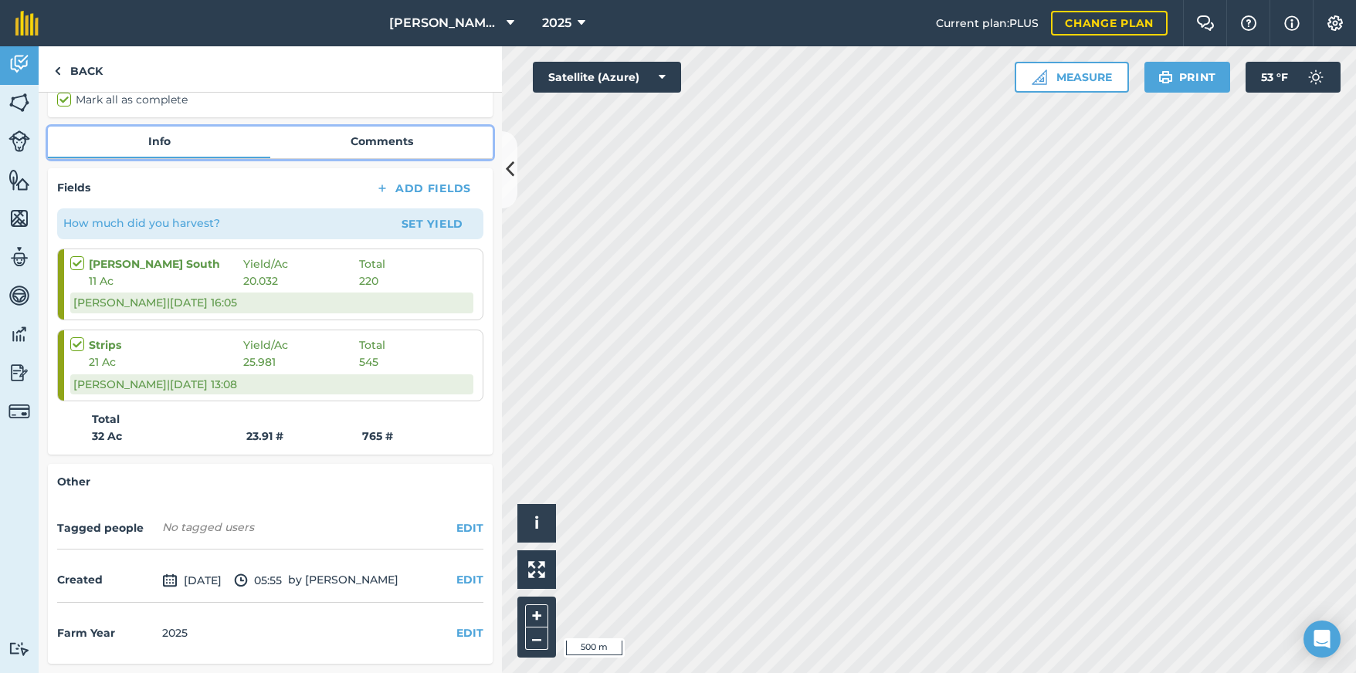
click at [369, 137] on link "Comments" at bounding box center [381, 141] width 222 height 29
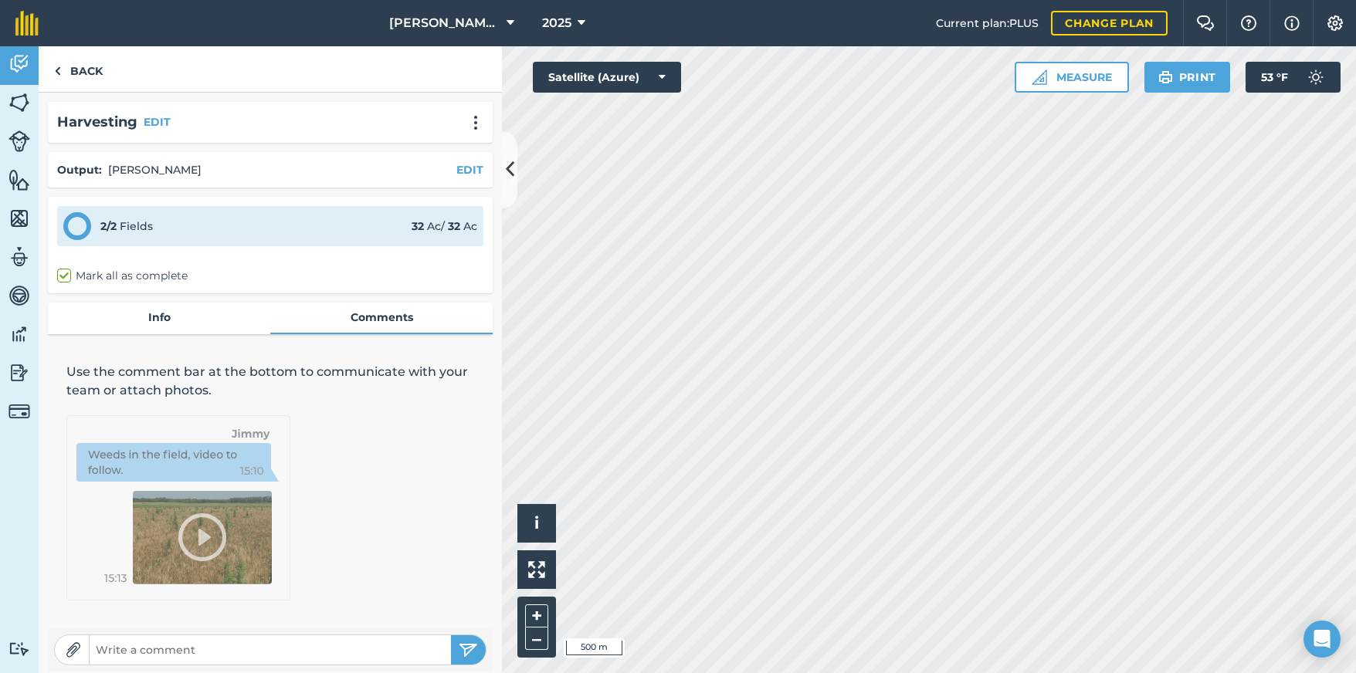
click at [120, 648] on input "text" at bounding box center [270, 650] width 361 height 22
type input "[PERSON_NAME] chopped, put on pile."
click at [451, 645] on button "submit" at bounding box center [468, 649] width 35 height 29
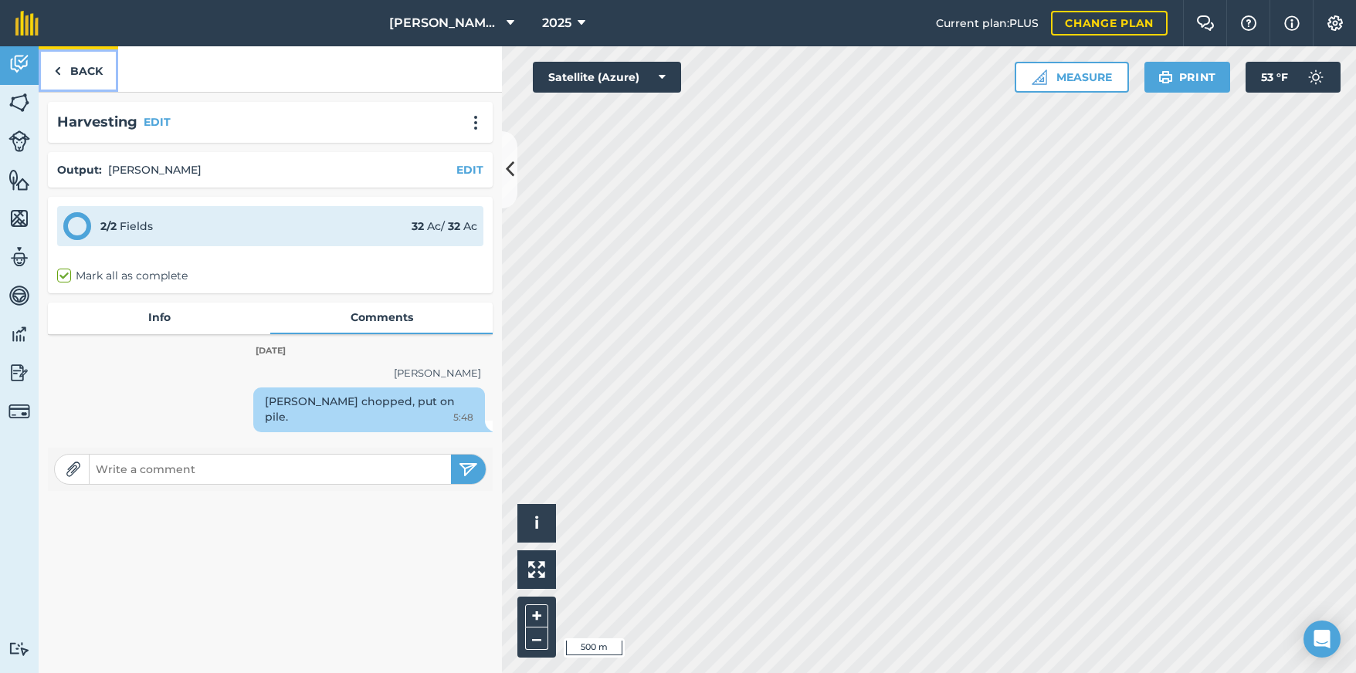
click at [54, 68] on img at bounding box center [57, 71] width 7 height 19
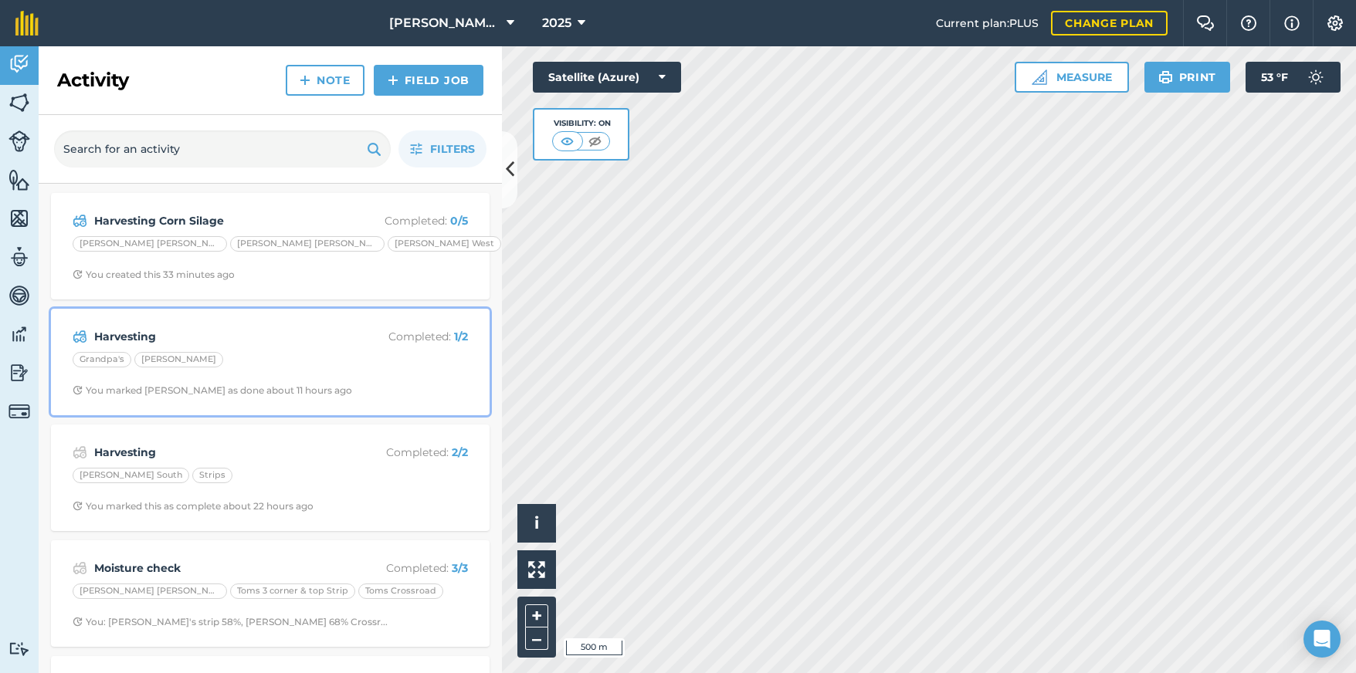
click at [289, 360] on div "Grandpa's Toms Barn" at bounding box center [270, 362] width 395 height 20
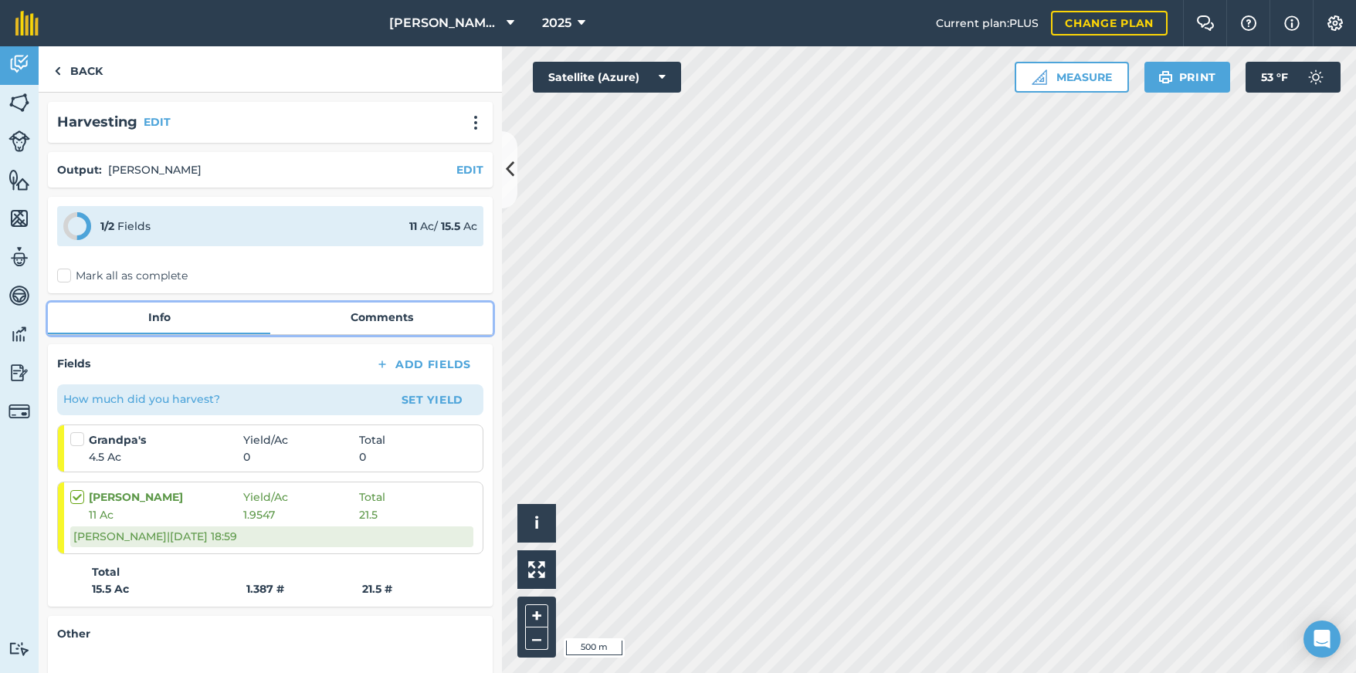
click at [357, 313] on link "Comments" at bounding box center [381, 317] width 222 height 29
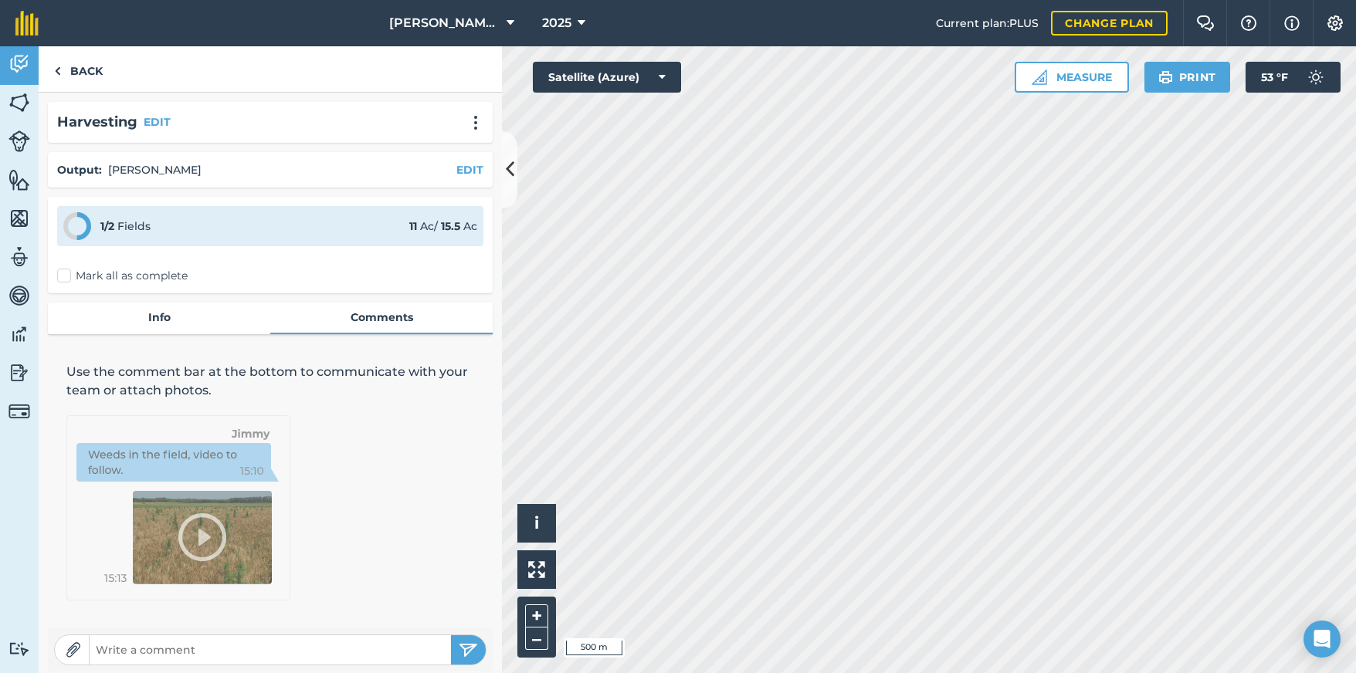
click at [134, 657] on input "text" at bounding box center [270, 650] width 361 height 22
type input "F"
type input "Put in 20X72 silo"
click at [451, 635] on button "submit" at bounding box center [468, 649] width 35 height 29
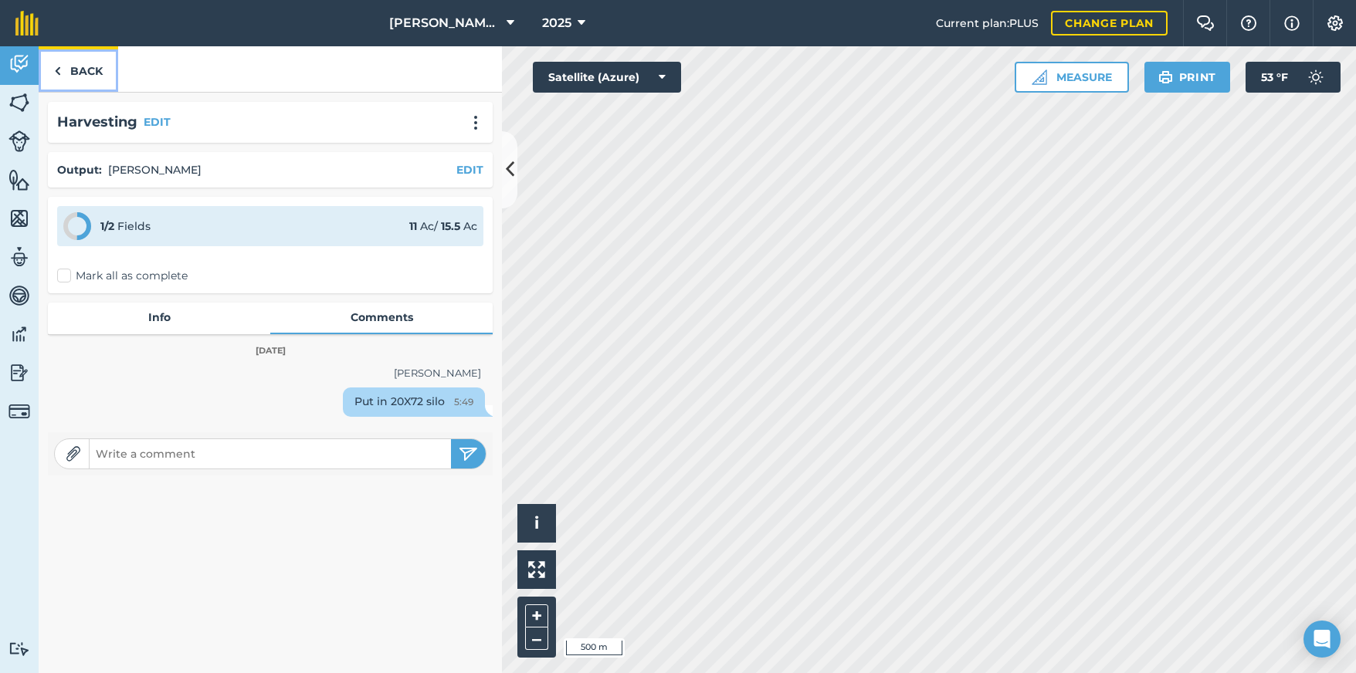
click at [62, 70] on link "Back" at bounding box center [79, 69] width 80 height 46
